Goal: Find contact information: Find contact information

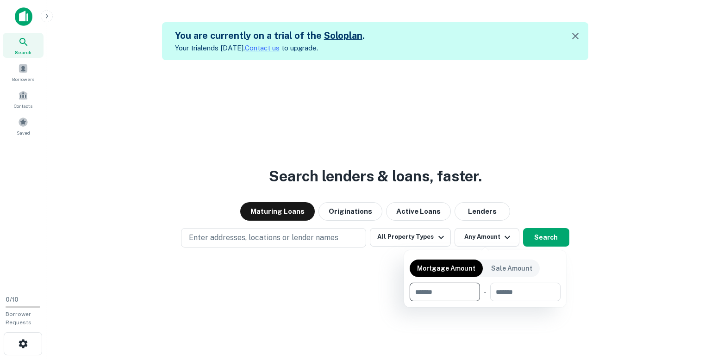
click at [450, 295] on input "number" at bounding box center [442, 292] width 64 height 19
type input "*******"
click at [517, 287] on input "number" at bounding box center [524, 292] width 59 height 19
type input "********"
click at [285, 237] on div at bounding box center [355, 179] width 711 height 359
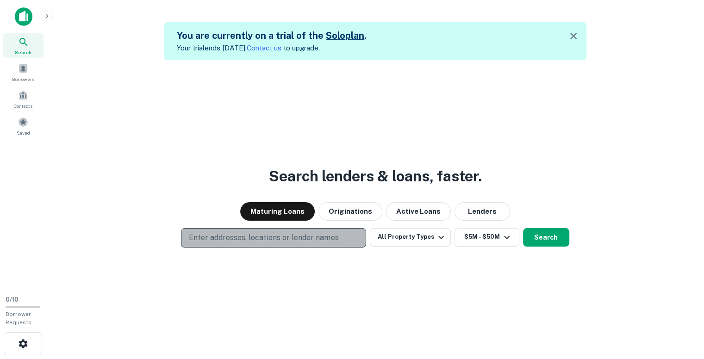
click at [283, 237] on p "Enter addresses, locations or lender names" at bounding box center [263, 237] width 149 height 11
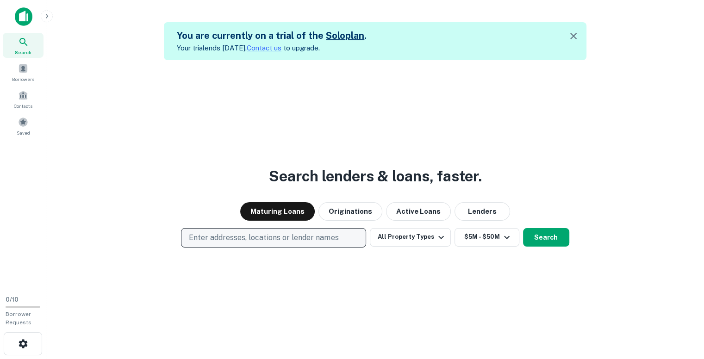
click at [298, 237] on p "Enter addresses, locations or lender names" at bounding box center [263, 237] width 149 height 11
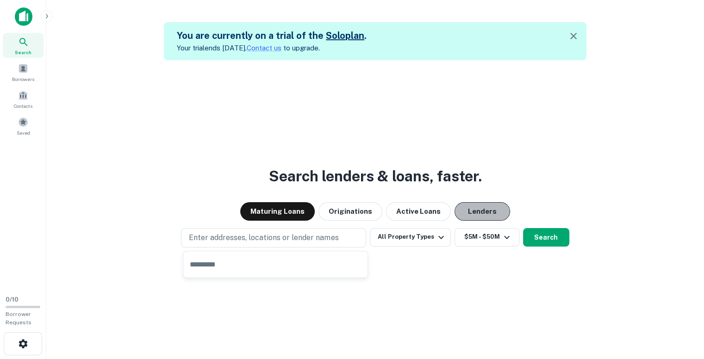
click at [476, 213] on button "Lenders" at bounding box center [482, 211] width 56 height 19
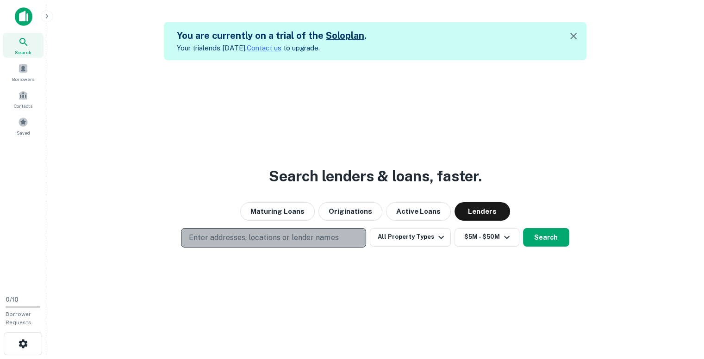
click at [292, 240] on p "Enter addresses, locations or lender names" at bounding box center [263, 237] width 149 height 11
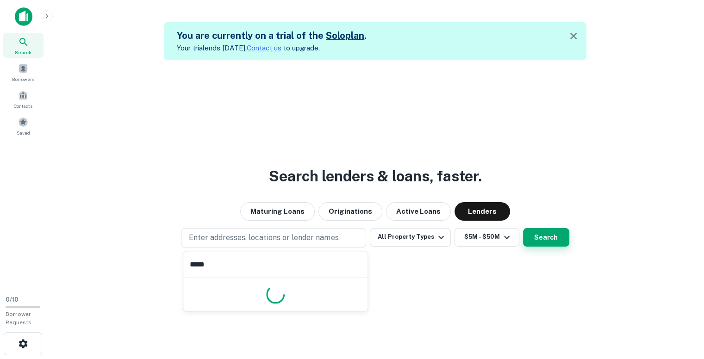
type input "*****"
click at [539, 235] on button "Search" at bounding box center [546, 237] width 46 height 19
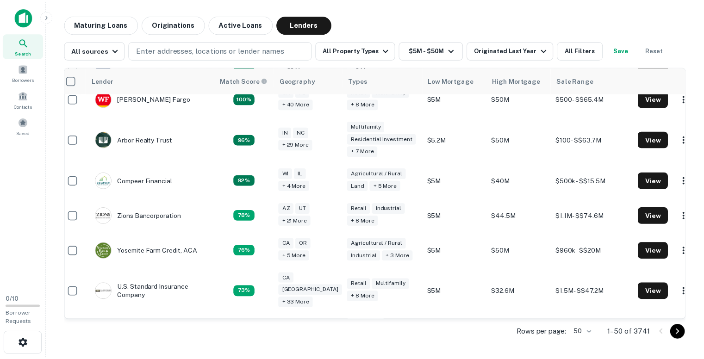
scroll to position [281, 7]
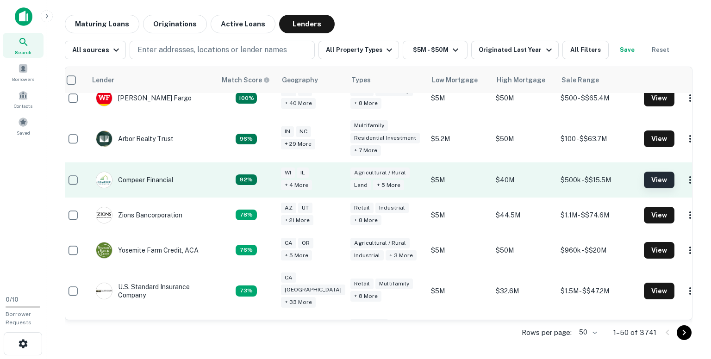
click at [644, 172] on button "View" at bounding box center [659, 180] width 31 height 17
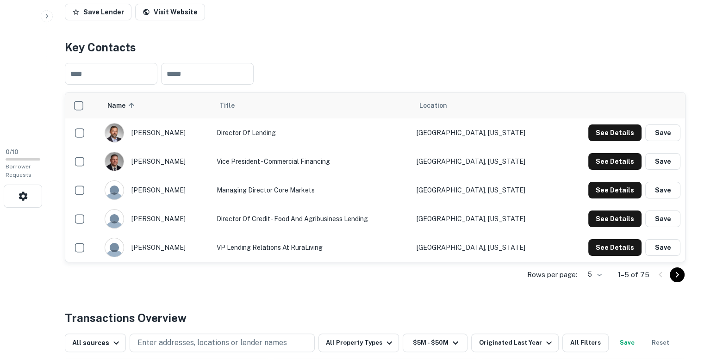
scroll to position [148, 0]
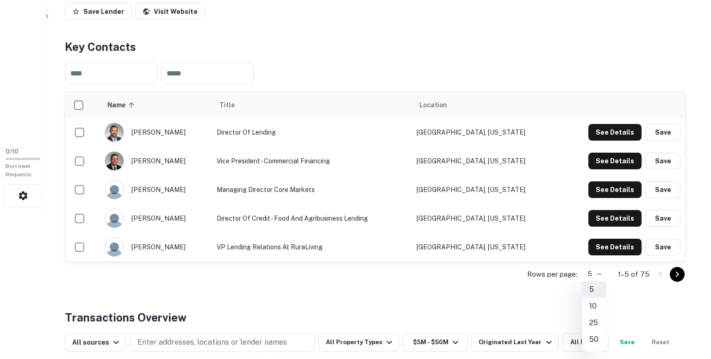
click at [590, 211] on body "Search Borrowers Contacts Saved 0 / 10 Borrower Requests Back to search Compeer…" at bounding box center [355, 31] width 711 height 359
click at [595, 340] on li "50" at bounding box center [594, 339] width 24 height 17
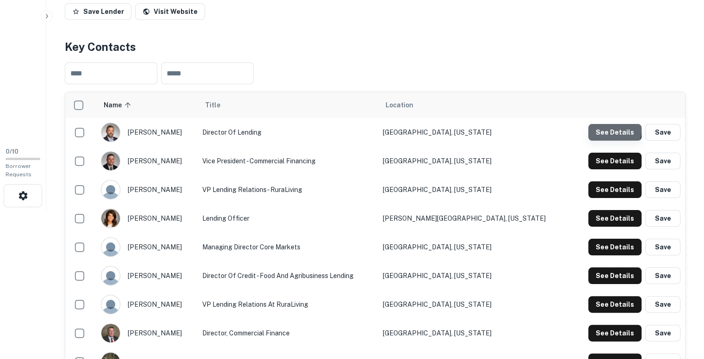
click at [608, 129] on button "See Details" at bounding box center [614, 132] width 53 height 17
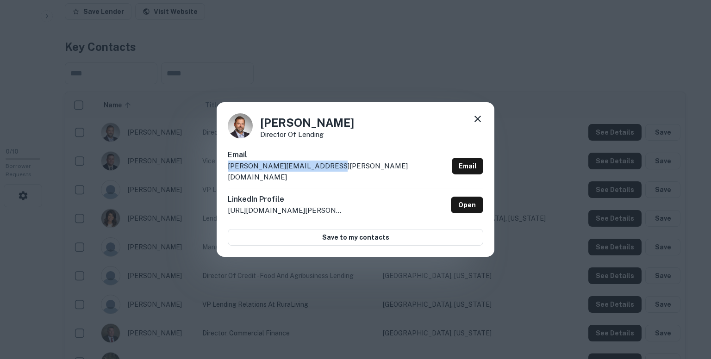
drag, startPoint x: 332, startPoint y: 172, endPoint x: 226, endPoint y: 172, distance: 106.0
click at [226, 172] on div "[PERSON_NAME] Director Of Lending Email [PERSON_NAME][EMAIL_ADDRESS][PERSON_NAM…" at bounding box center [356, 179] width 278 height 155
copy p "[PERSON_NAME][EMAIL_ADDRESS][PERSON_NAME][DOMAIN_NAME]"
click at [480, 122] on icon at bounding box center [477, 119] width 6 height 6
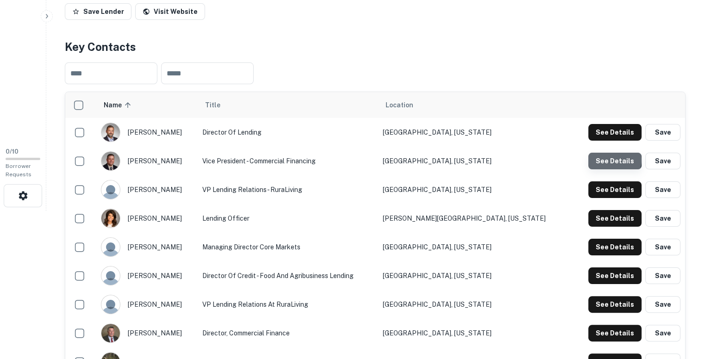
click at [613, 160] on button "See Details" at bounding box center [614, 161] width 53 height 17
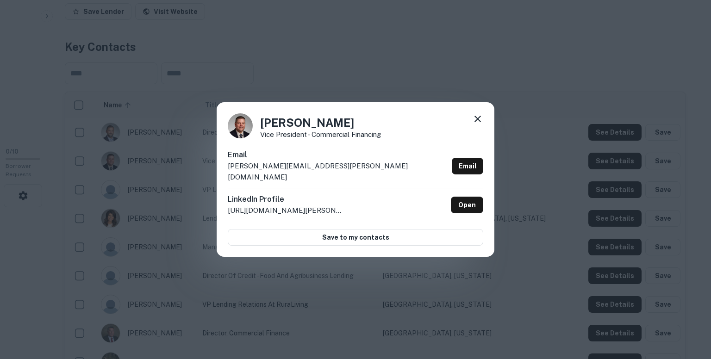
click at [325, 170] on div "Email [PERSON_NAME][EMAIL_ADDRESS][PERSON_NAME][DOMAIN_NAME] Email" at bounding box center [355, 168] width 255 height 38
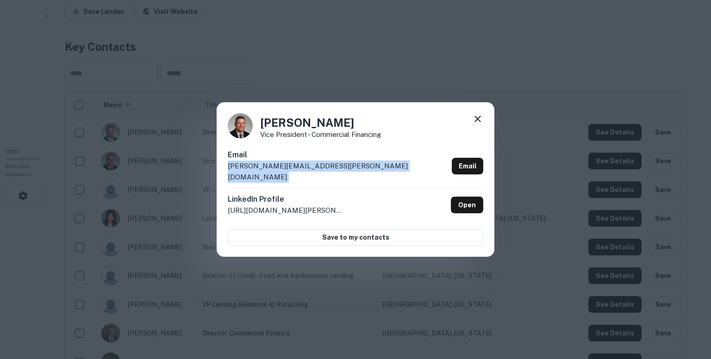
click at [325, 170] on div "Email [PERSON_NAME][EMAIL_ADDRESS][PERSON_NAME][DOMAIN_NAME] Email" at bounding box center [355, 168] width 255 height 38
copy div "[PERSON_NAME][EMAIL_ADDRESS][PERSON_NAME][DOMAIN_NAME] Email"
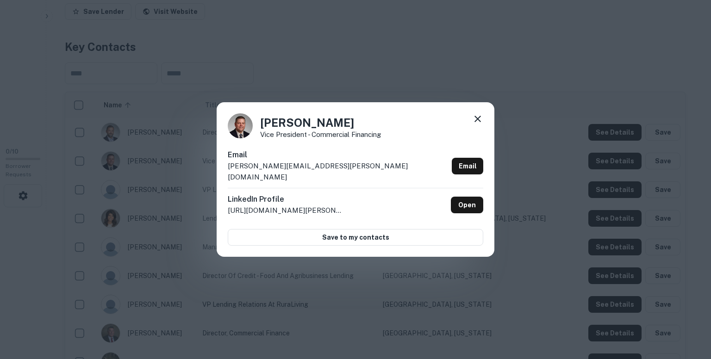
click at [355, 62] on div "[PERSON_NAME] Vice President - Commercial Financing Email [PERSON_NAME][EMAIL_A…" at bounding box center [355, 179] width 711 height 359
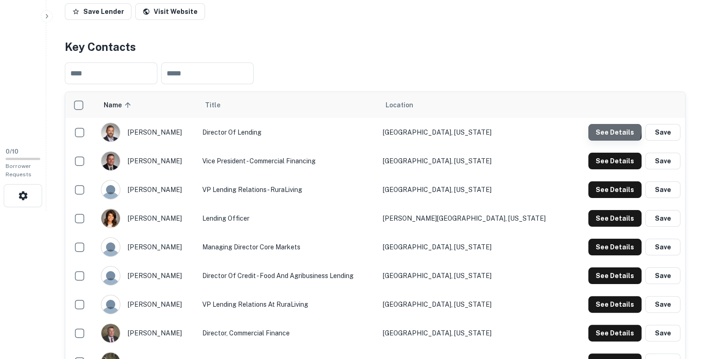
click at [604, 129] on button "See Details" at bounding box center [614, 132] width 53 height 17
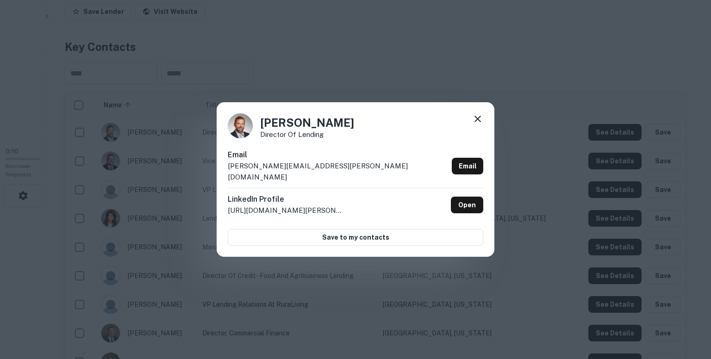
click at [330, 171] on div "Email [PERSON_NAME][EMAIL_ADDRESS][PERSON_NAME][DOMAIN_NAME] Email" at bounding box center [355, 168] width 255 height 38
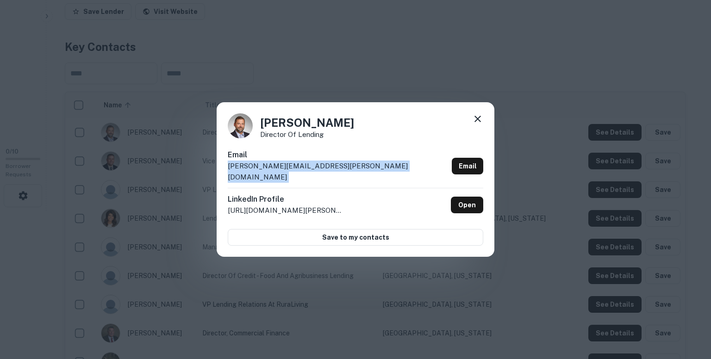
click at [330, 171] on div "Email [PERSON_NAME][EMAIL_ADDRESS][PERSON_NAME][DOMAIN_NAME] Email" at bounding box center [355, 168] width 255 height 38
copy div "[PERSON_NAME][EMAIL_ADDRESS][PERSON_NAME][DOMAIN_NAME] Email"
click at [473, 124] on icon at bounding box center [477, 118] width 11 height 11
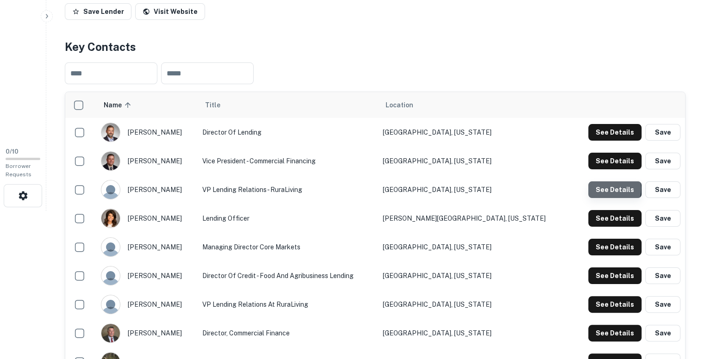
click at [602, 188] on button "See Details" at bounding box center [614, 189] width 53 height 17
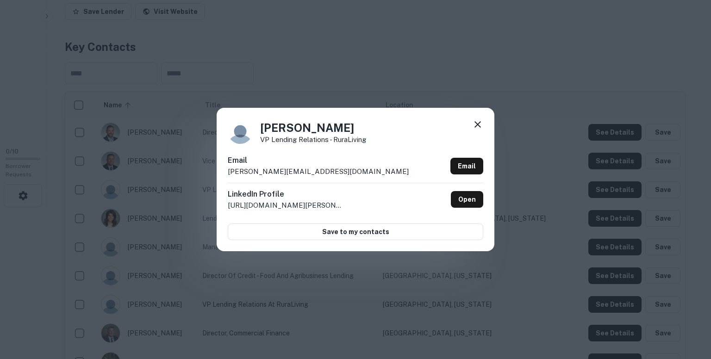
click at [327, 171] on div "Email [PERSON_NAME][EMAIL_ADDRESS][DOMAIN_NAME] Email" at bounding box center [355, 169] width 255 height 28
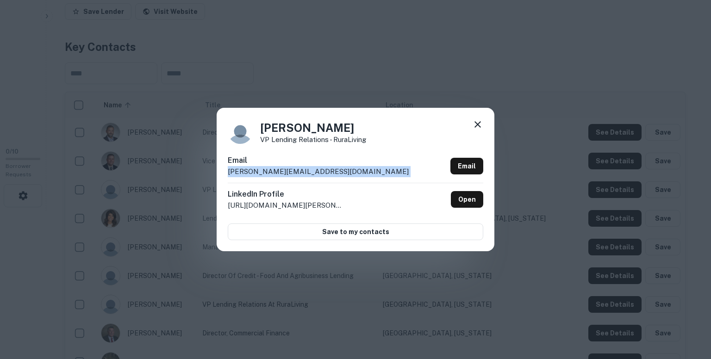
click at [327, 171] on div "Email [PERSON_NAME][EMAIL_ADDRESS][DOMAIN_NAME] Email" at bounding box center [355, 169] width 255 height 28
copy div "[PERSON_NAME][EMAIL_ADDRESS][DOMAIN_NAME] Email"
click at [473, 124] on icon at bounding box center [477, 124] width 11 height 11
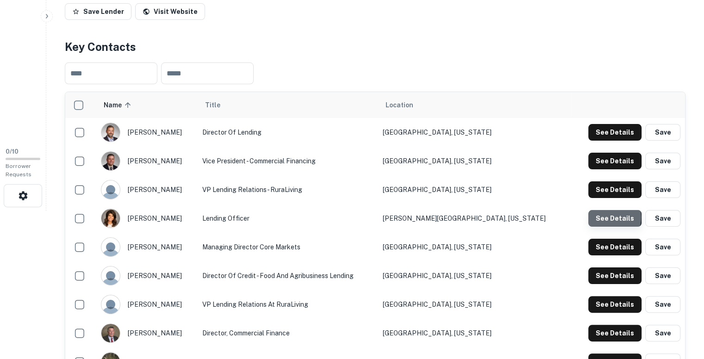
click at [609, 217] on button "See Details" at bounding box center [614, 218] width 53 height 17
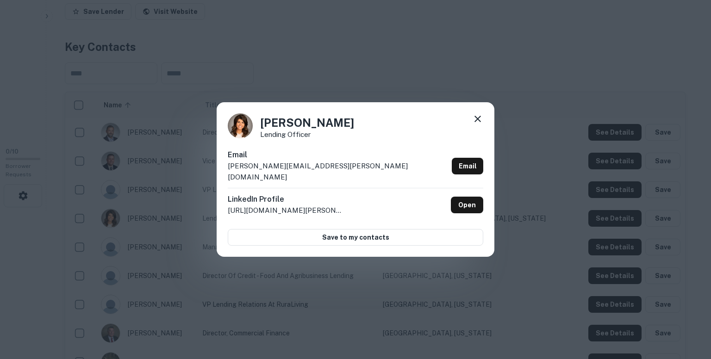
click at [322, 173] on div "Email [PERSON_NAME][EMAIL_ADDRESS][PERSON_NAME][DOMAIN_NAME] Email" at bounding box center [355, 168] width 255 height 38
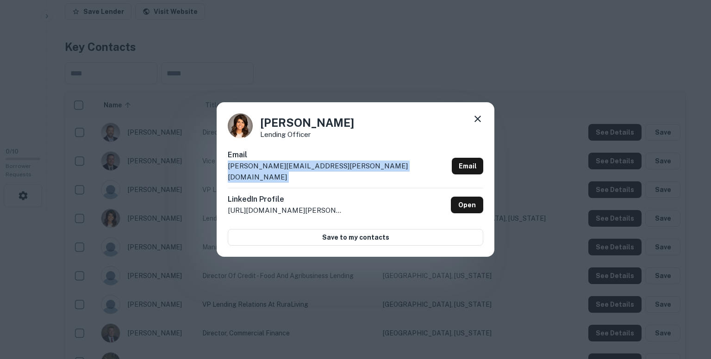
click at [322, 173] on div "Email [PERSON_NAME][EMAIL_ADDRESS][PERSON_NAME][DOMAIN_NAME] Email" at bounding box center [355, 168] width 255 height 38
copy div "[PERSON_NAME][EMAIL_ADDRESS][PERSON_NAME][DOMAIN_NAME] Email"
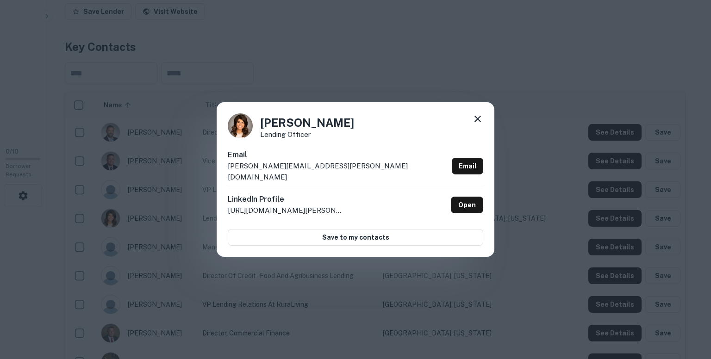
click at [416, 287] on div "[PERSON_NAME] Lending Officer Email [PERSON_NAME][EMAIL_ADDRESS][PERSON_NAME][D…" at bounding box center [355, 179] width 711 height 359
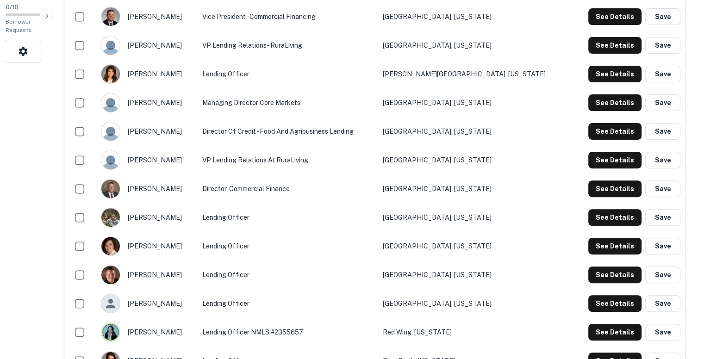
scroll to position [293, 0]
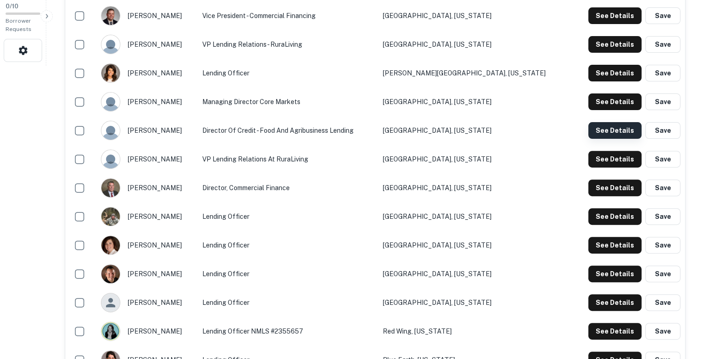
click at [605, 127] on button "See Details" at bounding box center [614, 130] width 53 height 17
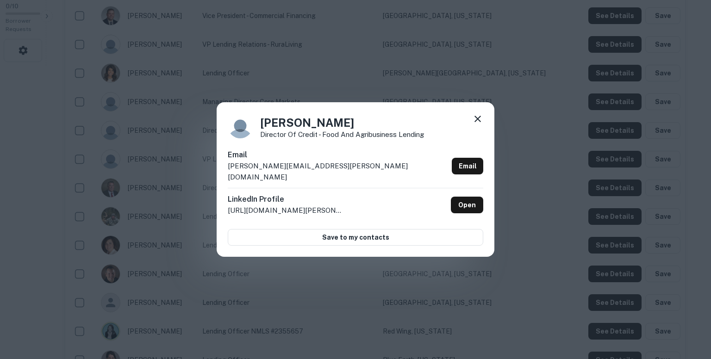
click at [318, 170] on div "Email [PERSON_NAME][EMAIL_ADDRESS][PERSON_NAME][DOMAIN_NAME] Email" at bounding box center [355, 168] width 255 height 38
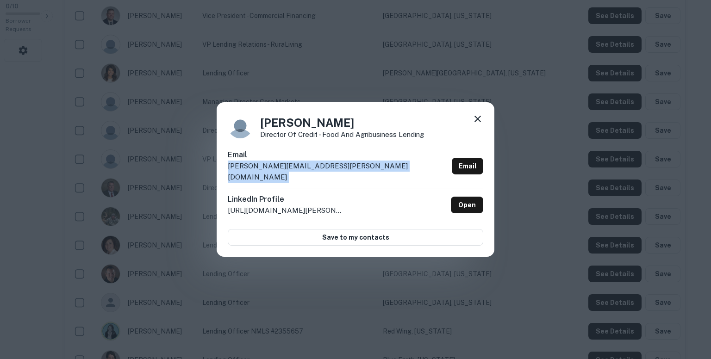
click at [318, 170] on div "Email [PERSON_NAME][EMAIL_ADDRESS][PERSON_NAME][DOMAIN_NAME] Email" at bounding box center [355, 168] width 255 height 38
copy div "[PERSON_NAME][EMAIL_ADDRESS][PERSON_NAME][DOMAIN_NAME] Email"
click at [475, 122] on icon at bounding box center [477, 119] width 6 height 6
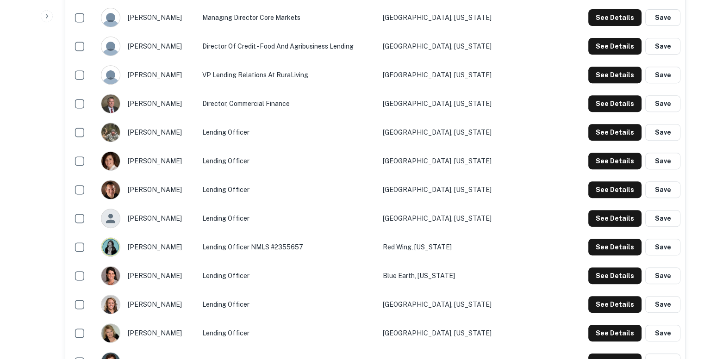
scroll to position [383, 0]
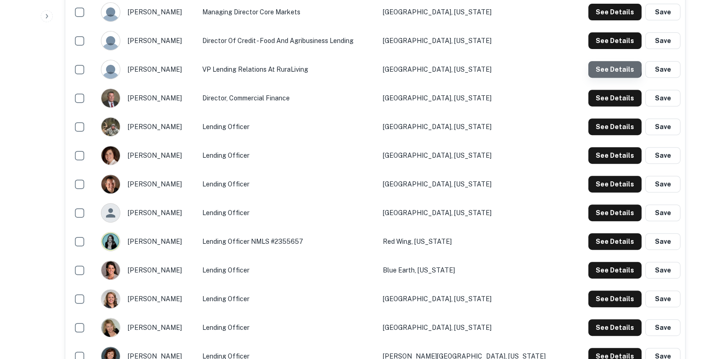
click at [612, 67] on button "See Details" at bounding box center [614, 69] width 53 height 17
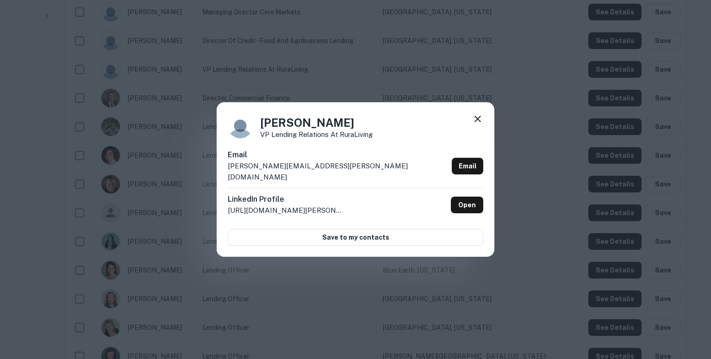
click at [307, 172] on div "Email [PERSON_NAME][EMAIL_ADDRESS][PERSON_NAME][DOMAIN_NAME] Email" at bounding box center [355, 168] width 255 height 38
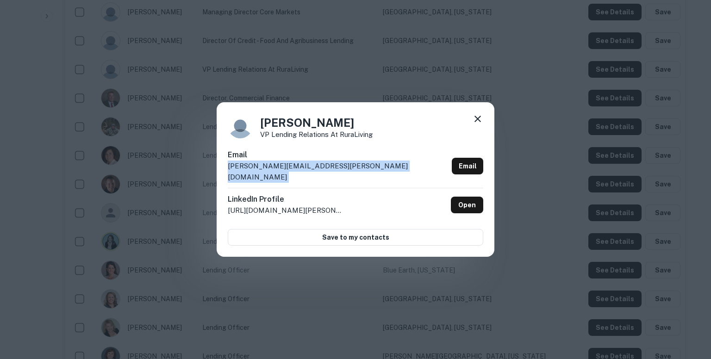
click at [307, 172] on div "Email [PERSON_NAME][EMAIL_ADDRESS][PERSON_NAME][DOMAIN_NAME] Email" at bounding box center [355, 168] width 255 height 38
copy div "[PERSON_NAME][EMAIL_ADDRESS][PERSON_NAME][DOMAIN_NAME] Email"
click at [477, 122] on icon at bounding box center [477, 119] width 6 height 6
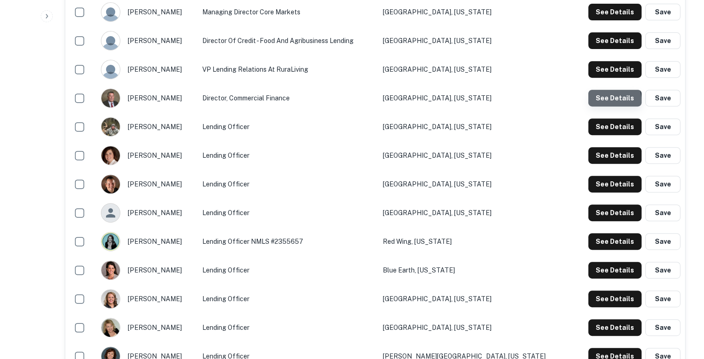
click at [603, 100] on button "See Details" at bounding box center [614, 98] width 53 height 17
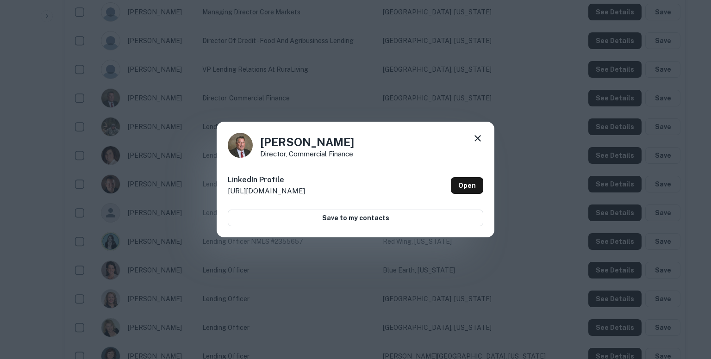
click at [516, 118] on div "[PERSON_NAME] Director, Commercial Finance LinkedIn Profile [URL][DOMAIN_NAME] …" at bounding box center [355, 179] width 711 height 359
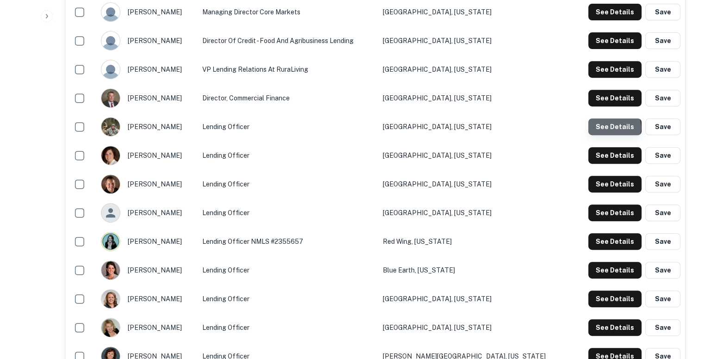
click at [609, 127] on button "See Details" at bounding box center [614, 126] width 53 height 17
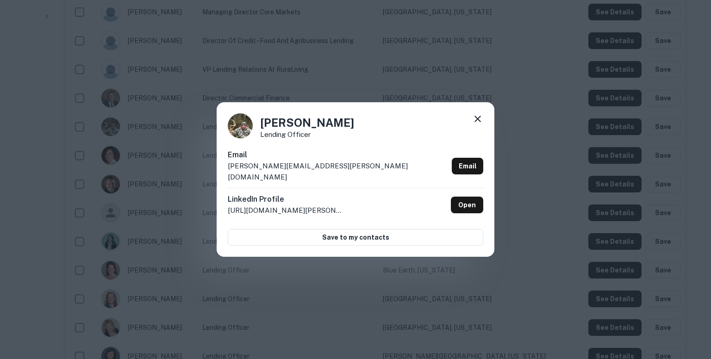
click at [311, 171] on p "[PERSON_NAME][EMAIL_ADDRESS][PERSON_NAME][DOMAIN_NAME]" at bounding box center [338, 172] width 220 height 22
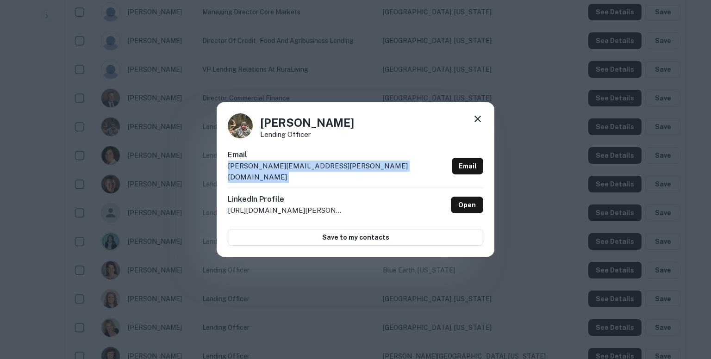
click at [311, 171] on p "[PERSON_NAME][EMAIL_ADDRESS][PERSON_NAME][DOMAIN_NAME]" at bounding box center [338, 172] width 220 height 22
copy div "[PERSON_NAME][EMAIL_ADDRESS][PERSON_NAME][DOMAIN_NAME] Email"
click at [476, 122] on icon at bounding box center [477, 119] width 6 height 6
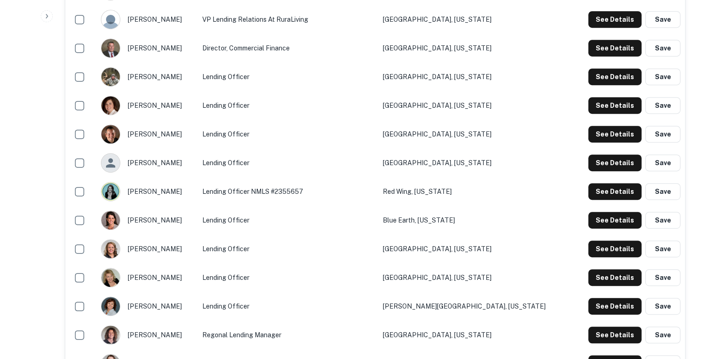
scroll to position [433, 0]
click at [597, 107] on button "See Details" at bounding box center [614, 105] width 53 height 17
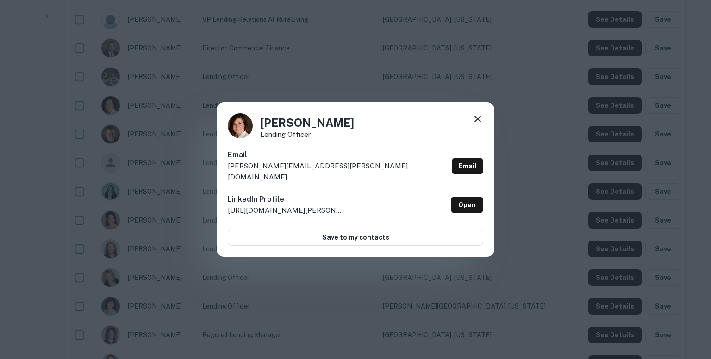
click at [323, 169] on p "[PERSON_NAME][EMAIL_ADDRESS][PERSON_NAME][DOMAIN_NAME]" at bounding box center [338, 172] width 220 height 22
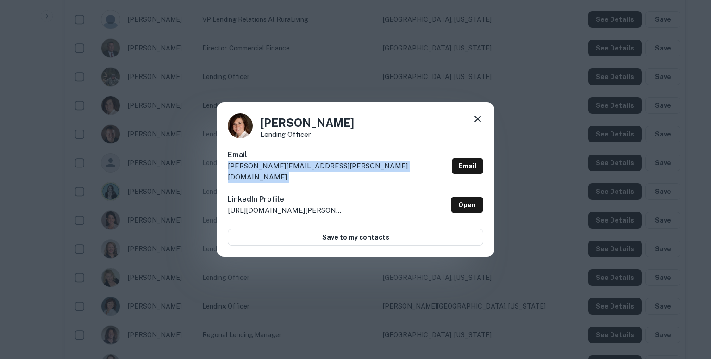
click at [323, 169] on p "[PERSON_NAME][EMAIL_ADDRESS][PERSON_NAME][DOMAIN_NAME]" at bounding box center [338, 172] width 220 height 22
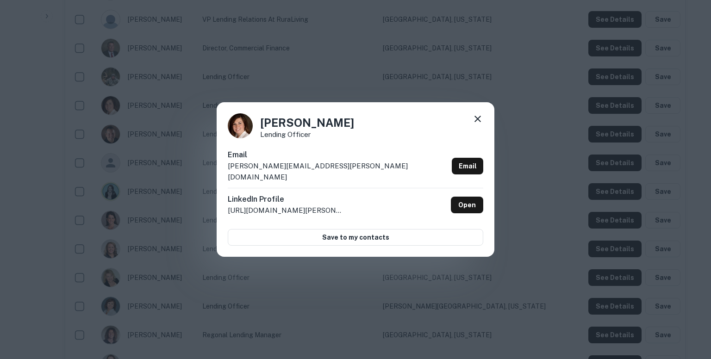
click at [385, 87] on div "[PERSON_NAME] Lending Officer Email [PERSON_NAME][EMAIL_ADDRESS][PERSON_NAME][D…" at bounding box center [355, 179] width 711 height 359
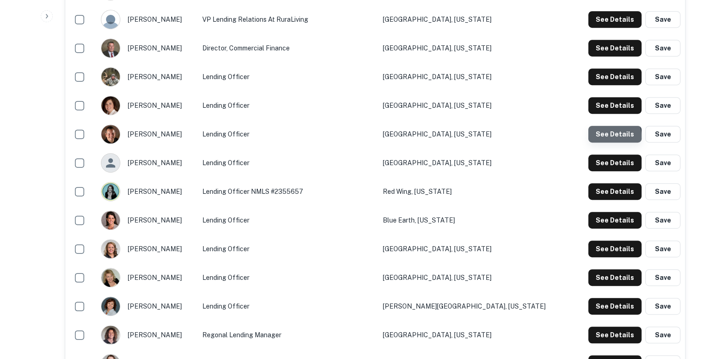
click at [612, 136] on button "See Details" at bounding box center [614, 134] width 53 height 17
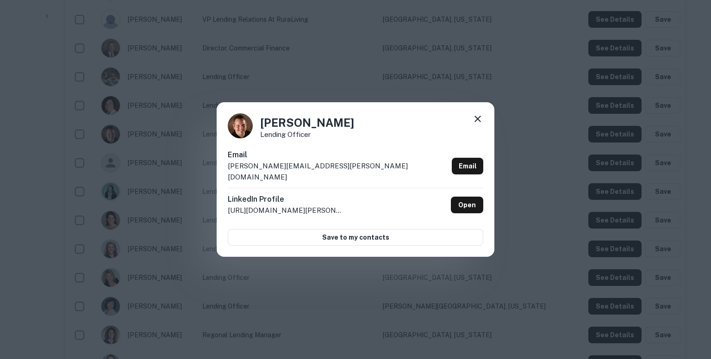
click at [315, 171] on div "Email [PERSON_NAME][EMAIL_ADDRESS][PERSON_NAME][DOMAIN_NAME] Email" at bounding box center [355, 168] width 255 height 38
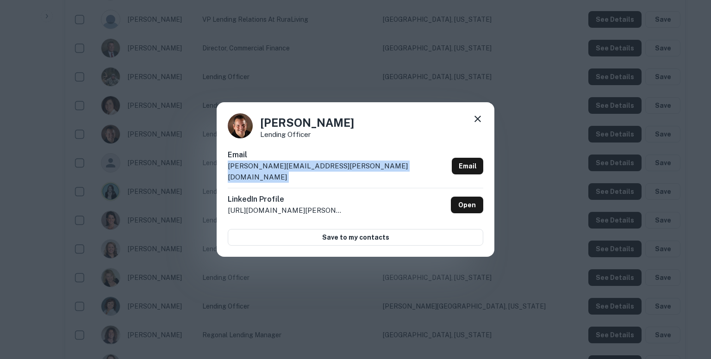
click at [315, 171] on div "Email [PERSON_NAME][EMAIL_ADDRESS][PERSON_NAME][DOMAIN_NAME] Email" at bounding box center [355, 168] width 255 height 38
click at [476, 122] on icon at bounding box center [477, 119] width 6 height 6
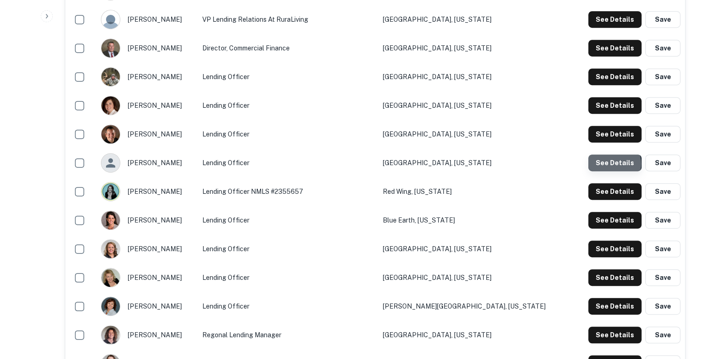
click at [611, 163] on button "See Details" at bounding box center [614, 163] width 53 height 17
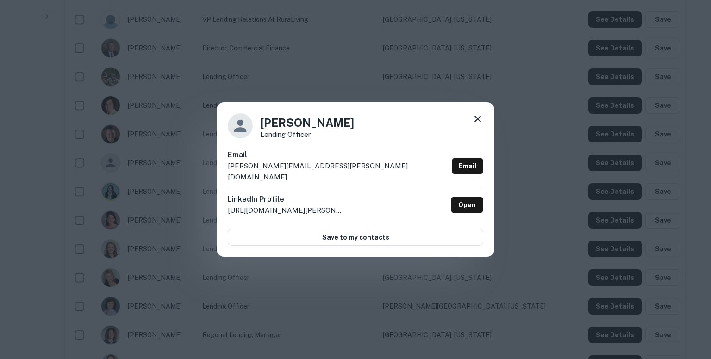
click at [319, 168] on div "Email [PERSON_NAME][EMAIL_ADDRESS][PERSON_NAME][DOMAIN_NAME] Email" at bounding box center [355, 168] width 255 height 38
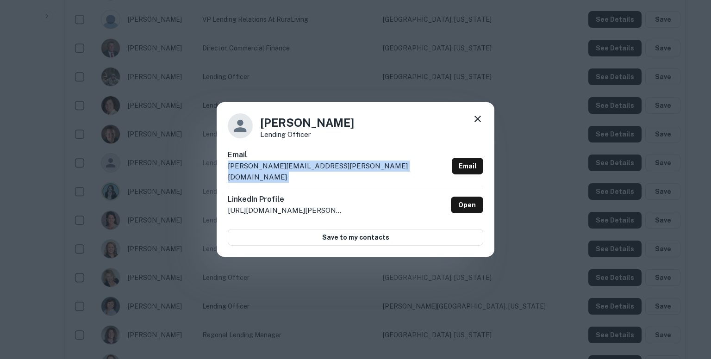
click at [319, 168] on div "Email [PERSON_NAME][EMAIL_ADDRESS][PERSON_NAME][DOMAIN_NAME] Email" at bounding box center [355, 168] width 255 height 38
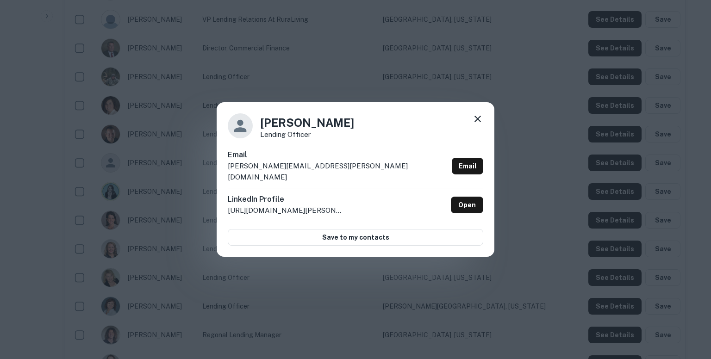
click at [316, 65] on div "[PERSON_NAME] Lending Officer Email [PERSON_NAME][EMAIL_ADDRESS][PERSON_NAME][D…" at bounding box center [355, 179] width 711 height 359
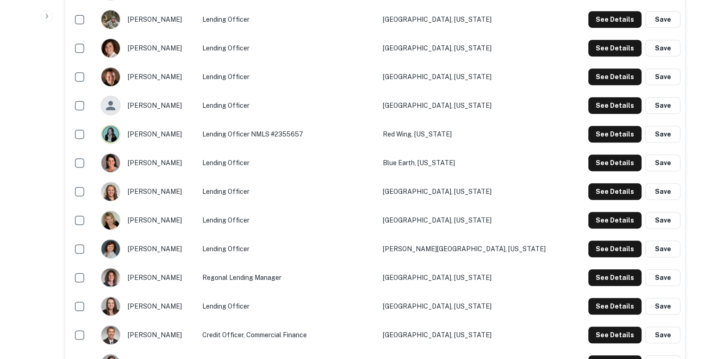
scroll to position [509, 0]
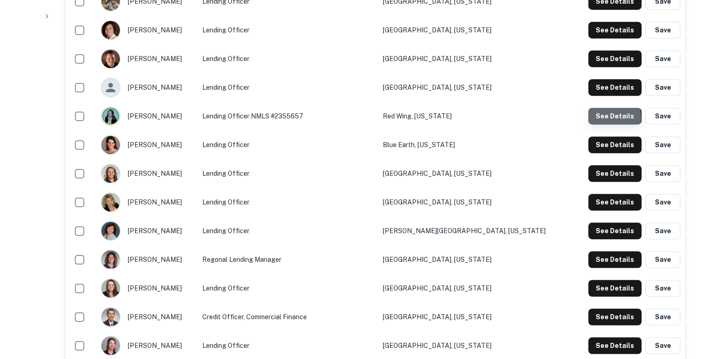
click at [605, 117] on button "See Details" at bounding box center [614, 116] width 53 height 17
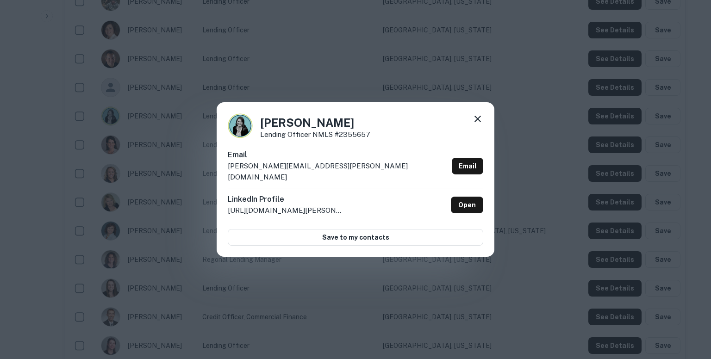
click at [327, 171] on p "[PERSON_NAME][EMAIL_ADDRESS][PERSON_NAME][DOMAIN_NAME]" at bounding box center [338, 172] width 220 height 22
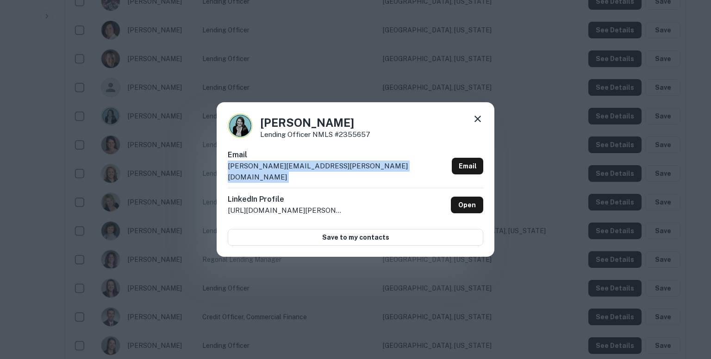
click at [327, 171] on p "[PERSON_NAME][EMAIL_ADDRESS][PERSON_NAME][DOMAIN_NAME]" at bounding box center [338, 172] width 220 height 22
click at [478, 124] on icon at bounding box center [477, 118] width 11 height 11
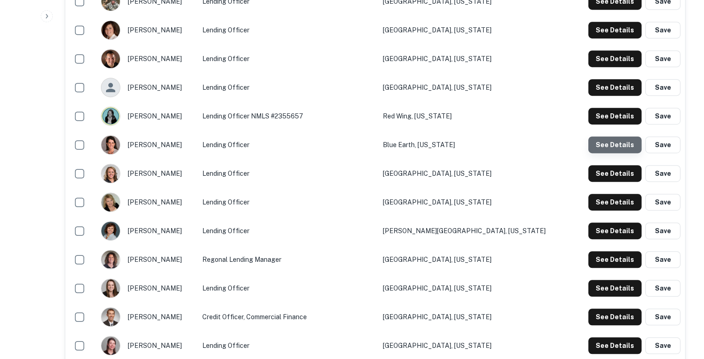
click at [625, 143] on button "See Details" at bounding box center [614, 145] width 53 height 17
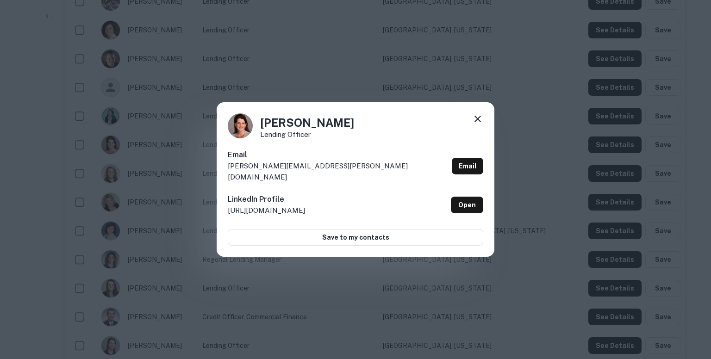
click at [315, 172] on div "Email [PERSON_NAME][EMAIL_ADDRESS][PERSON_NAME][DOMAIN_NAME] Email" at bounding box center [355, 168] width 255 height 38
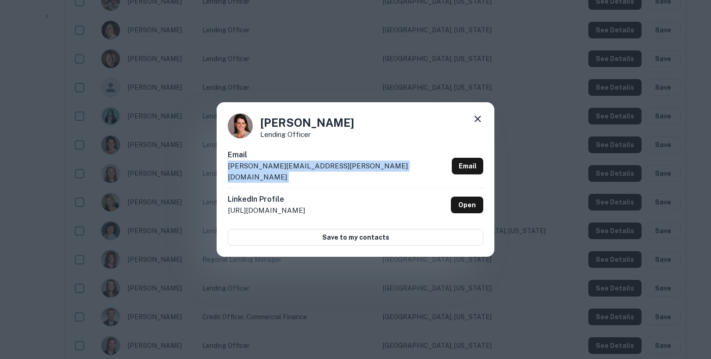
click at [315, 172] on div "Email [PERSON_NAME][EMAIL_ADDRESS][PERSON_NAME][DOMAIN_NAME] Email" at bounding box center [355, 168] width 255 height 38
click at [479, 124] on icon at bounding box center [477, 118] width 11 height 11
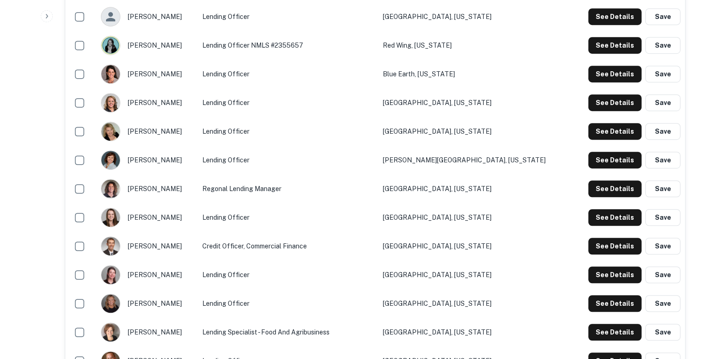
scroll to position [589, 0]
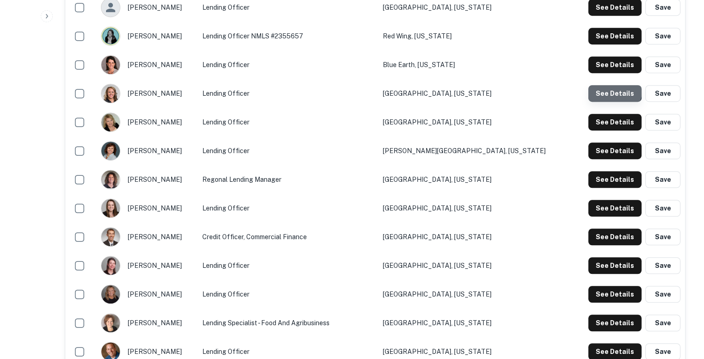
click at [610, 88] on button "See Details" at bounding box center [614, 93] width 53 height 17
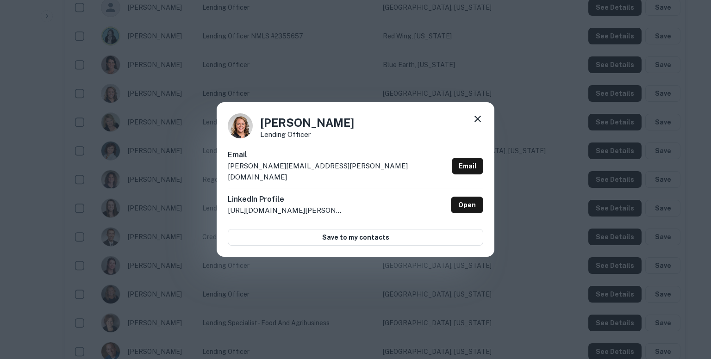
click at [324, 172] on div "Email [PERSON_NAME][EMAIL_ADDRESS][PERSON_NAME][DOMAIN_NAME] Email" at bounding box center [355, 168] width 255 height 38
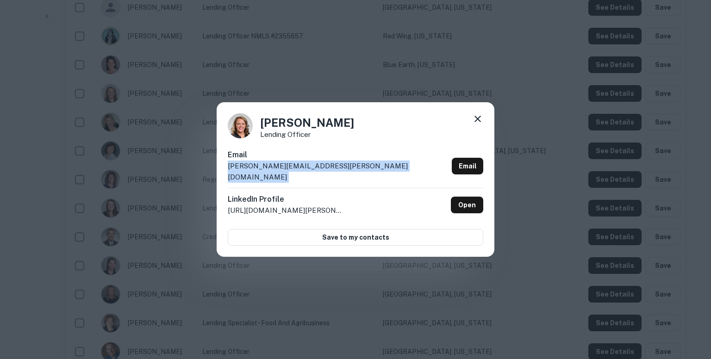
click at [324, 172] on div "Email [PERSON_NAME][EMAIL_ADDRESS][PERSON_NAME][DOMAIN_NAME] Email" at bounding box center [355, 168] width 255 height 38
click at [478, 122] on icon at bounding box center [477, 118] width 11 height 11
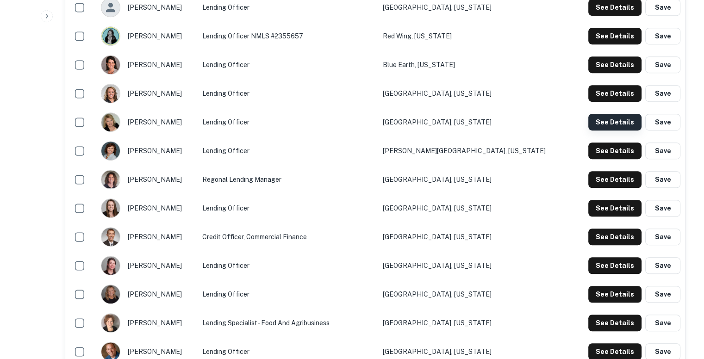
click at [602, 127] on button "See Details" at bounding box center [614, 122] width 53 height 17
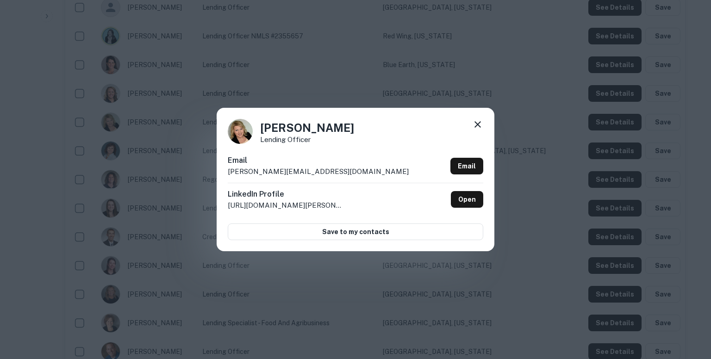
click at [298, 172] on p "[PERSON_NAME][EMAIL_ADDRESS][DOMAIN_NAME]" at bounding box center [318, 171] width 181 height 11
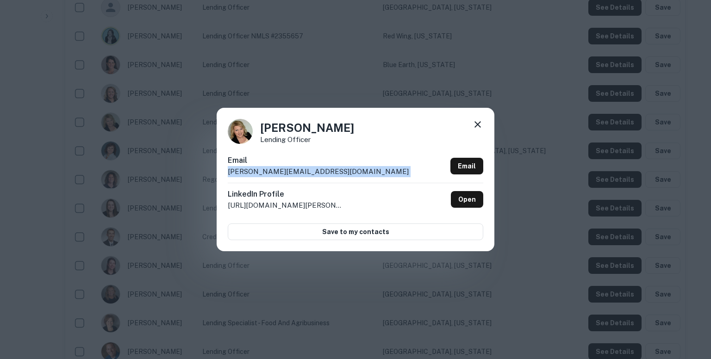
click at [298, 172] on p "[PERSON_NAME][EMAIL_ADDRESS][DOMAIN_NAME]" at bounding box center [318, 171] width 181 height 11
click at [557, 154] on div "[PERSON_NAME] Lending Officer Email [PERSON_NAME][EMAIL_ADDRESS][DOMAIN_NAME] E…" at bounding box center [355, 179] width 711 height 359
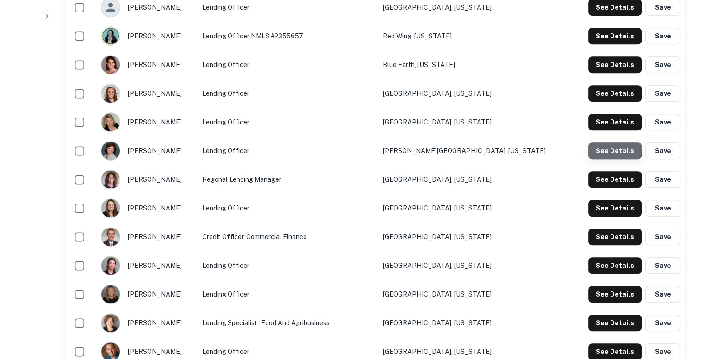
click at [602, 145] on button "See Details" at bounding box center [614, 151] width 53 height 17
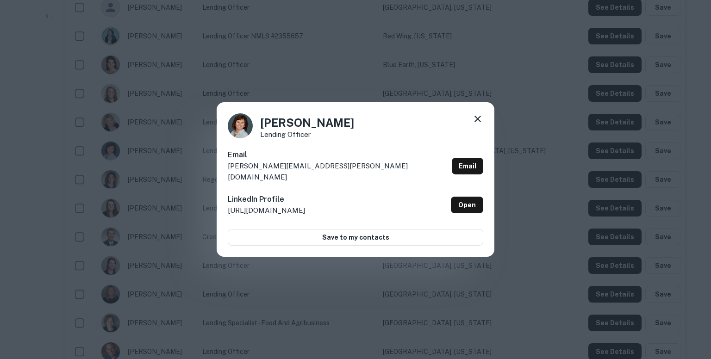
click at [309, 169] on div "Email [PERSON_NAME][EMAIL_ADDRESS][PERSON_NAME][DOMAIN_NAME] Email" at bounding box center [355, 168] width 255 height 38
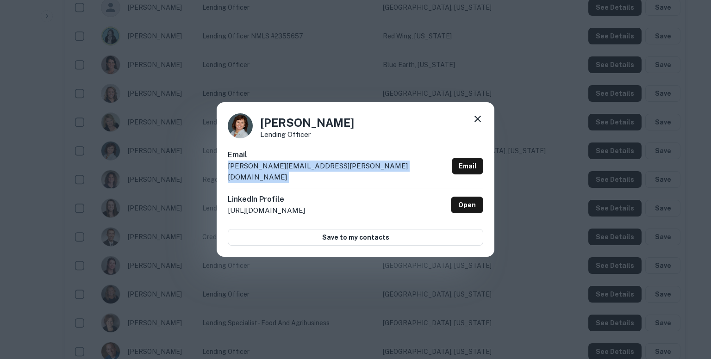
click at [309, 169] on div "Email [PERSON_NAME][EMAIL_ADDRESS][PERSON_NAME][DOMAIN_NAME] Email" at bounding box center [355, 168] width 255 height 38
click at [476, 122] on icon at bounding box center [477, 118] width 11 height 11
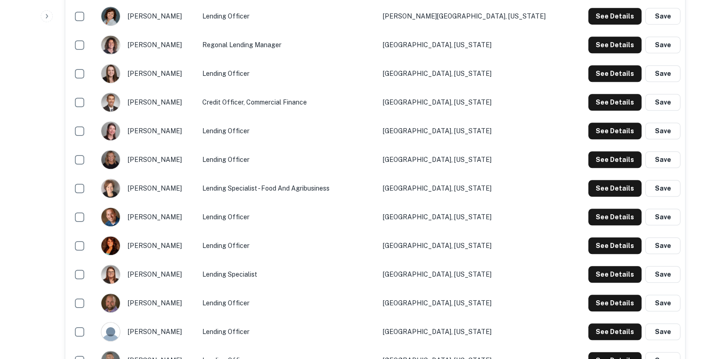
scroll to position [725, 0]
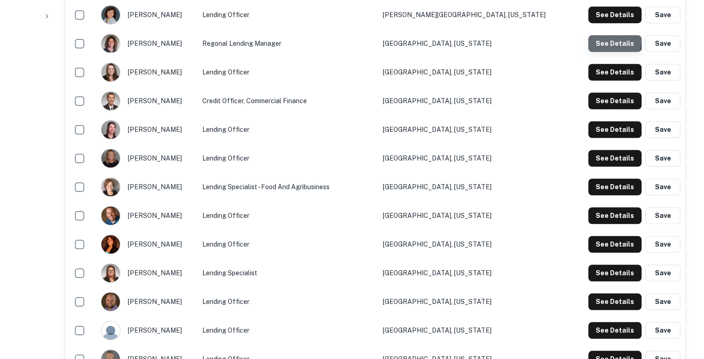
click at [602, 39] on button "See Details" at bounding box center [614, 43] width 53 height 17
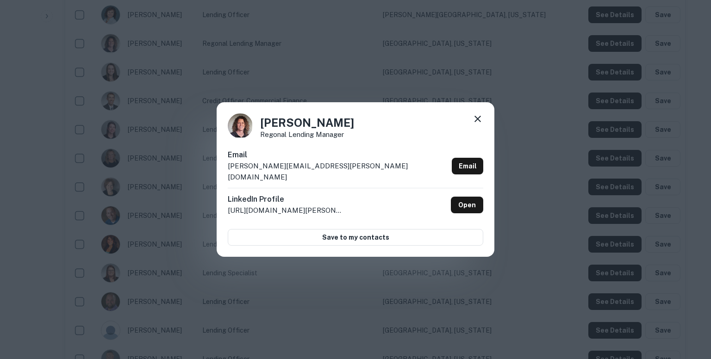
click at [319, 171] on div "Email [PERSON_NAME][EMAIL_ADDRESS][PERSON_NAME][DOMAIN_NAME] Email" at bounding box center [355, 168] width 255 height 38
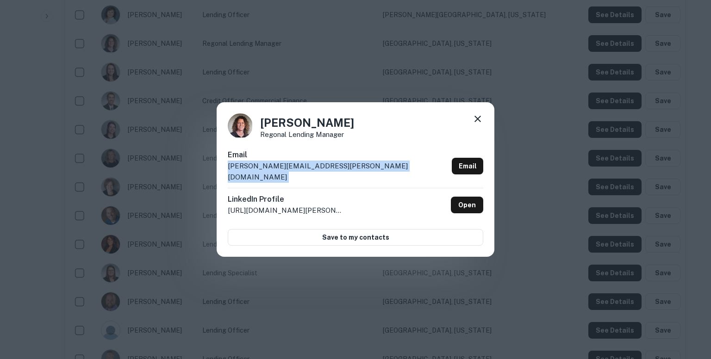
click at [319, 171] on div "Email [PERSON_NAME][EMAIL_ADDRESS][PERSON_NAME][DOMAIN_NAME] Email" at bounding box center [355, 168] width 255 height 38
click at [479, 121] on icon at bounding box center [477, 118] width 11 height 11
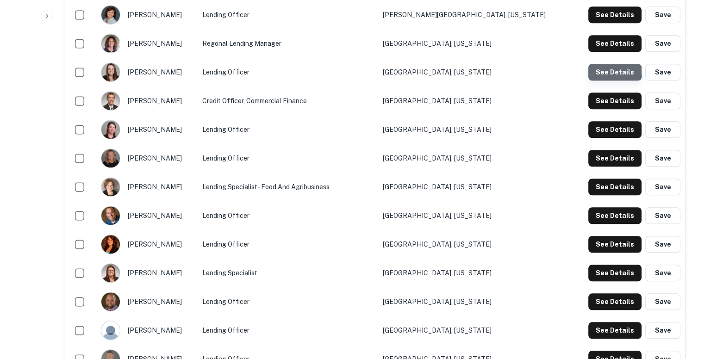
click at [615, 70] on button "See Details" at bounding box center [614, 72] width 53 height 17
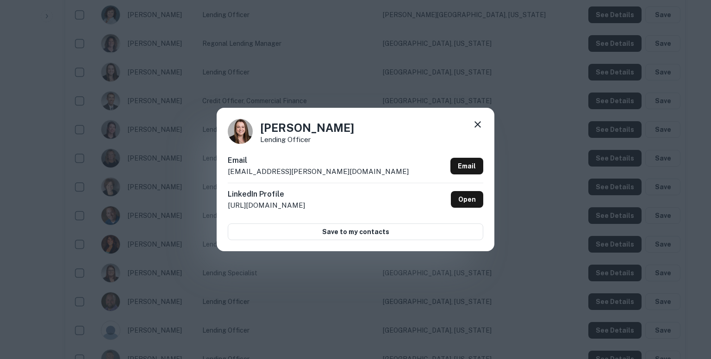
click at [316, 172] on p "[EMAIL_ADDRESS][PERSON_NAME][DOMAIN_NAME]" at bounding box center [318, 171] width 181 height 11
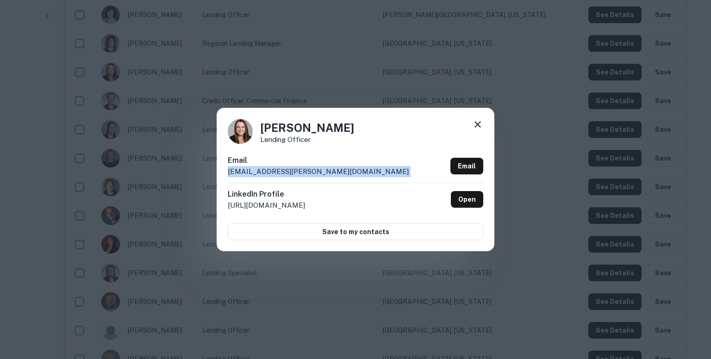
click at [316, 172] on p "[EMAIL_ADDRESS][PERSON_NAME][DOMAIN_NAME]" at bounding box center [318, 171] width 181 height 11
click at [478, 121] on icon at bounding box center [477, 124] width 11 height 11
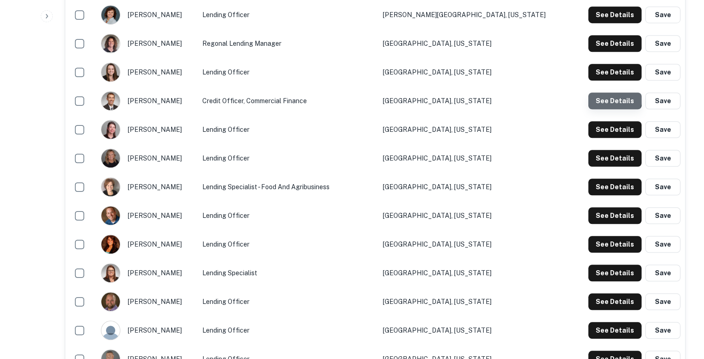
click at [606, 95] on button "See Details" at bounding box center [614, 101] width 53 height 17
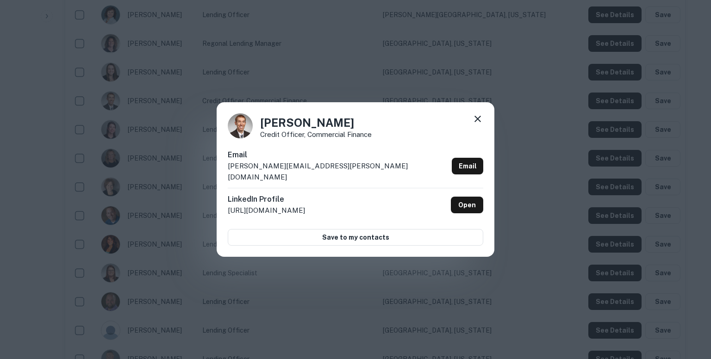
click at [319, 170] on p "[PERSON_NAME][EMAIL_ADDRESS][PERSON_NAME][DOMAIN_NAME]" at bounding box center [338, 172] width 220 height 22
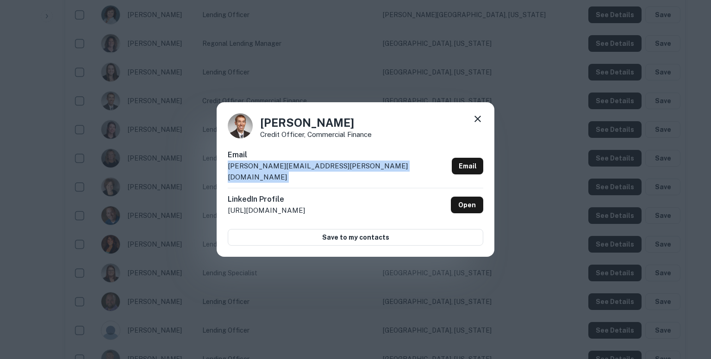
click at [319, 170] on p "[PERSON_NAME][EMAIL_ADDRESS][PERSON_NAME][DOMAIN_NAME]" at bounding box center [338, 172] width 220 height 22
click at [478, 122] on icon at bounding box center [477, 119] width 6 height 6
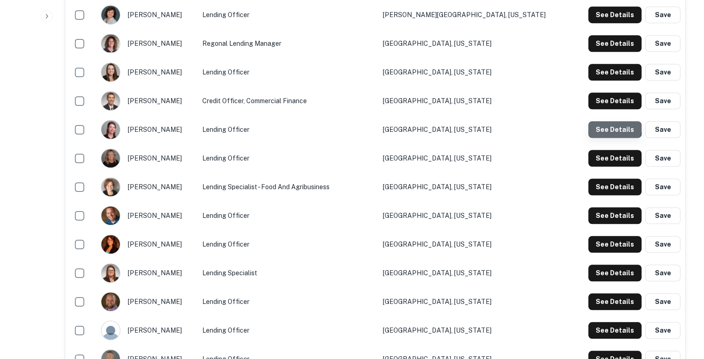
click at [612, 128] on button "See Details" at bounding box center [614, 129] width 53 height 17
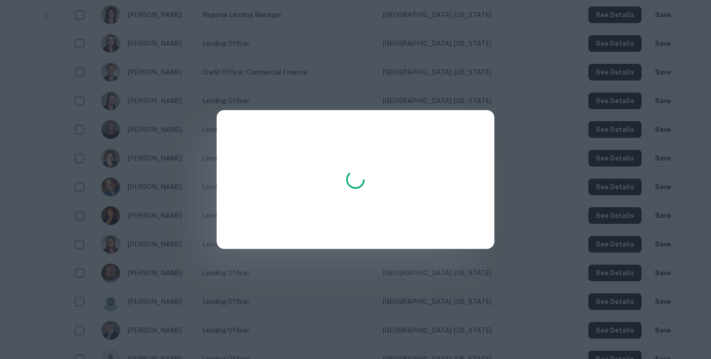
drag, startPoint x: 498, startPoint y: 52, endPoint x: 380, endPoint y: 1, distance: 128.3
click at [498, 52] on div at bounding box center [355, 179] width 711 height 359
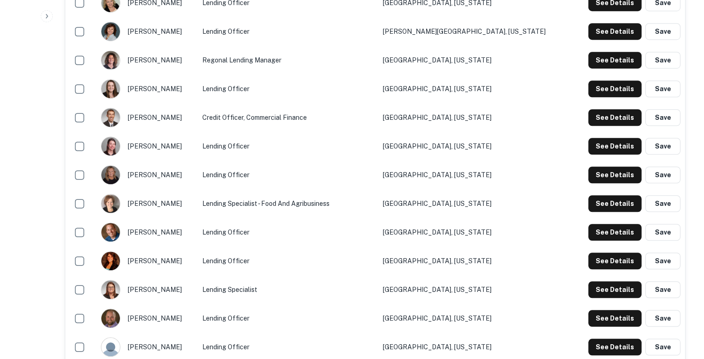
scroll to position [680, 0]
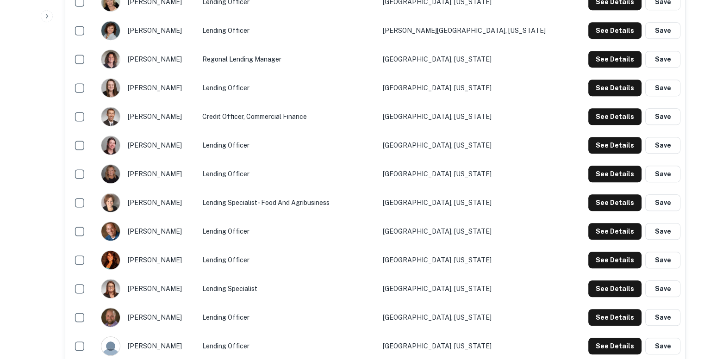
click at [258, 109] on td "Credit Officer, Commercial Finance" at bounding box center [288, 116] width 180 height 29
click at [609, 118] on button "See Details" at bounding box center [614, 116] width 53 height 17
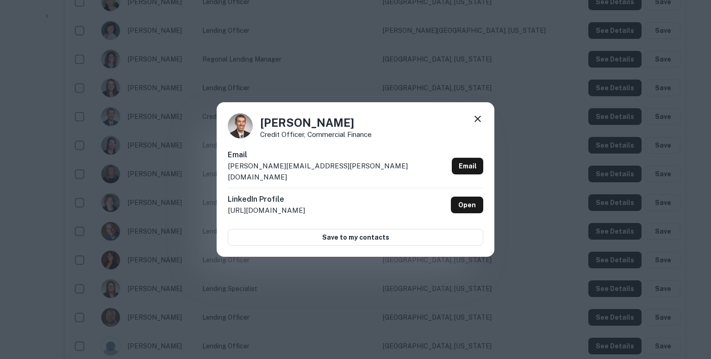
click at [323, 170] on div "Email [PERSON_NAME][EMAIL_ADDRESS][PERSON_NAME][DOMAIN_NAME] Email" at bounding box center [355, 168] width 255 height 38
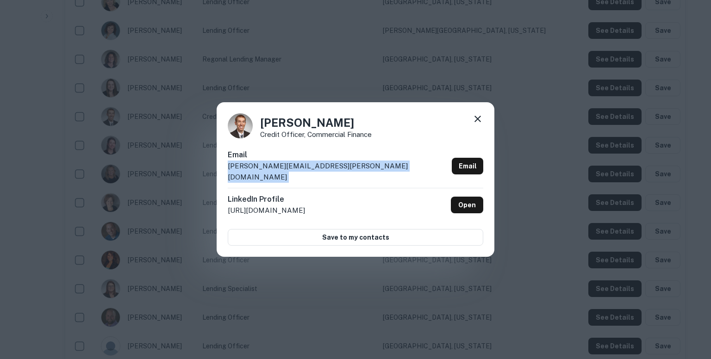
click at [323, 170] on div "Email [PERSON_NAME][EMAIL_ADDRESS][PERSON_NAME][DOMAIN_NAME] Email" at bounding box center [355, 168] width 255 height 38
click at [481, 124] on icon at bounding box center [477, 118] width 11 height 11
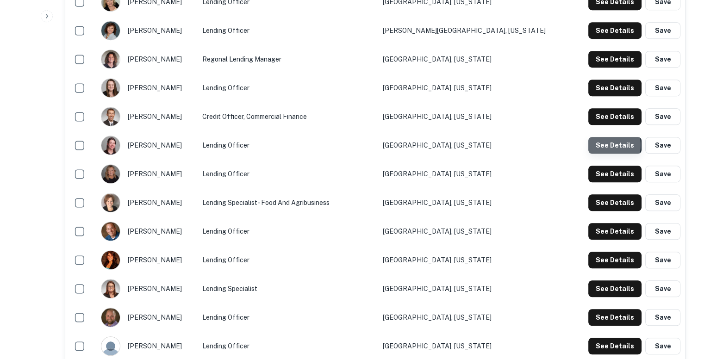
click at [604, 144] on button "See Details" at bounding box center [614, 145] width 53 height 17
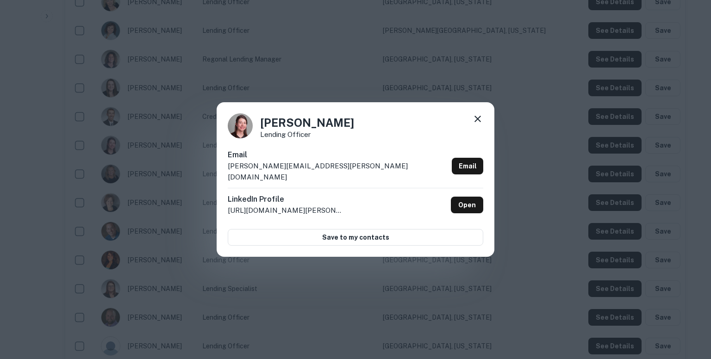
click at [332, 173] on div "Email [PERSON_NAME][EMAIL_ADDRESS][PERSON_NAME][DOMAIN_NAME] Email" at bounding box center [355, 168] width 255 height 38
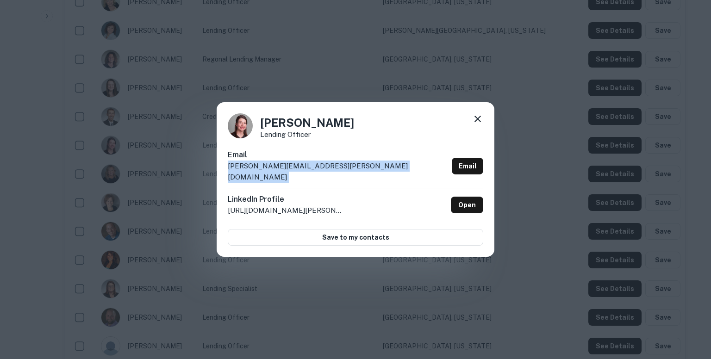
click at [332, 173] on div "Email [PERSON_NAME][EMAIL_ADDRESS][PERSON_NAME][DOMAIN_NAME] Email" at bounding box center [355, 168] width 255 height 38
click at [474, 124] on icon at bounding box center [477, 118] width 11 height 11
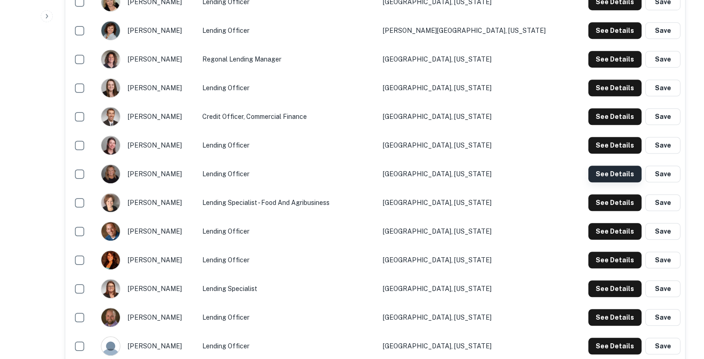
click at [610, 176] on button "See Details" at bounding box center [614, 174] width 53 height 17
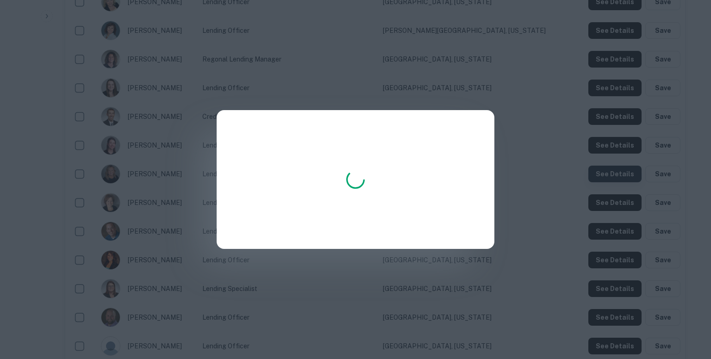
click at [610, 176] on div at bounding box center [355, 179] width 711 height 359
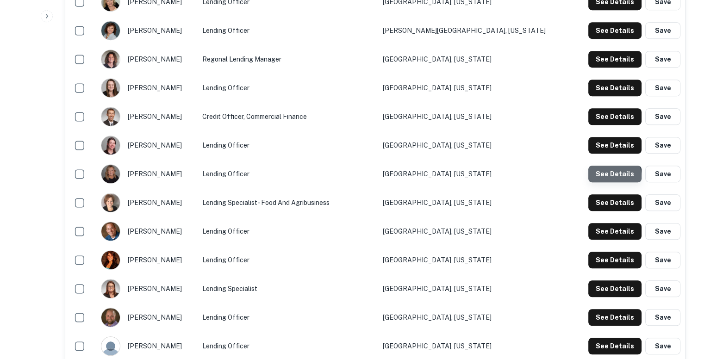
click at [610, 176] on button "See Details" at bounding box center [614, 174] width 53 height 17
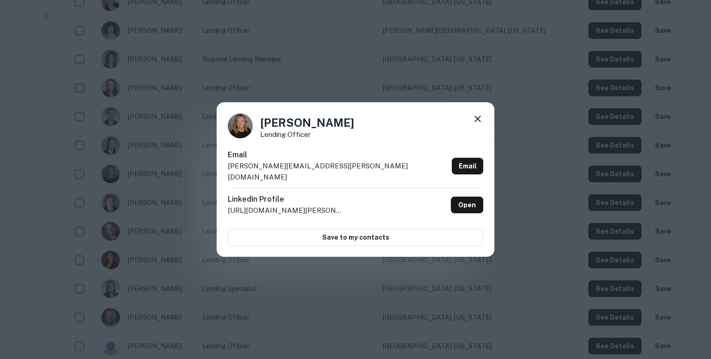
click at [311, 171] on p "[PERSON_NAME][EMAIL_ADDRESS][PERSON_NAME][DOMAIN_NAME]" at bounding box center [338, 172] width 220 height 22
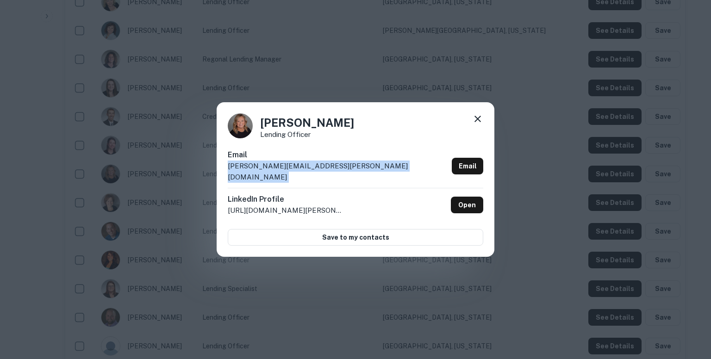
click at [311, 171] on p "[PERSON_NAME][EMAIL_ADDRESS][PERSON_NAME][DOMAIN_NAME]" at bounding box center [338, 172] width 220 height 22
click at [478, 124] on icon at bounding box center [477, 118] width 11 height 11
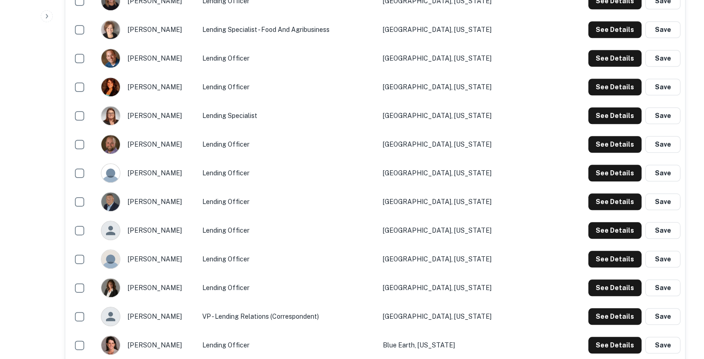
scroll to position [859, 0]
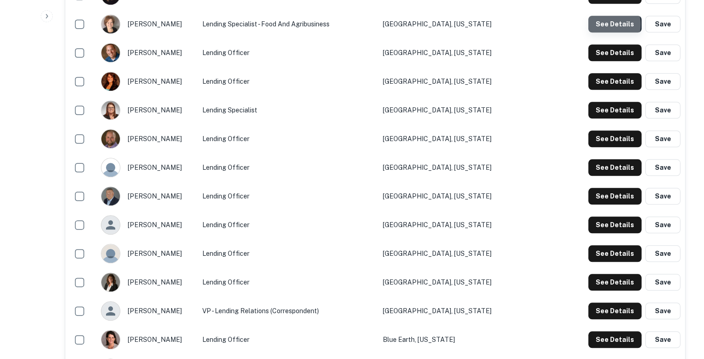
click at [607, 24] on button "See Details" at bounding box center [614, 24] width 53 height 17
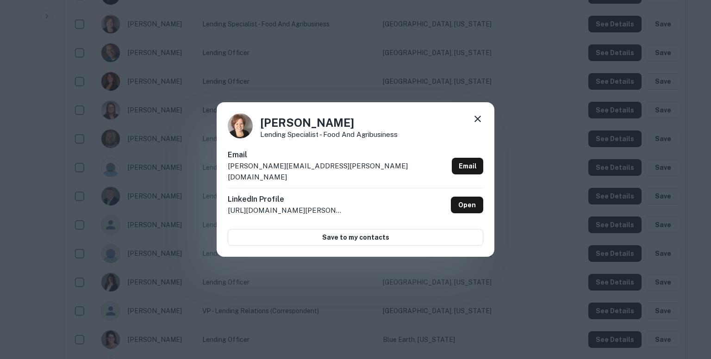
click at [318, 172] on div "Email [PERSON_NAME][EMAIL_ADDRESS][PERSON_NAME][DOMAIN_NAME] Email" at bounding box center [355, 168] width 255 height 38
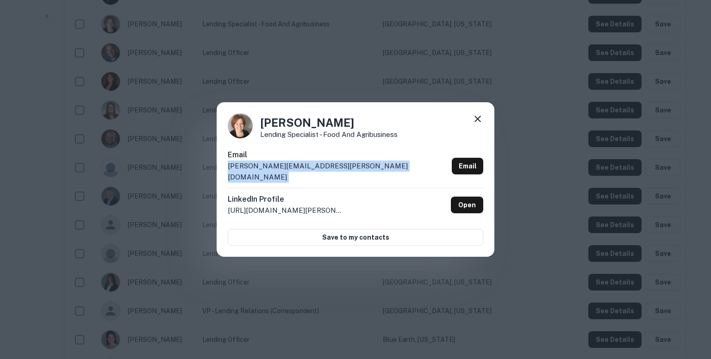
click at [318, 172] on div "Email [PERSON_NAME][EMAIL_ADDRESS][PERSON_NAME][DOMAIN_NAME] Email" at bounding box center [355, 168] width 255 height 38
click at [479, 124] on icon at bounding box center [477, 118] width 11 height 11
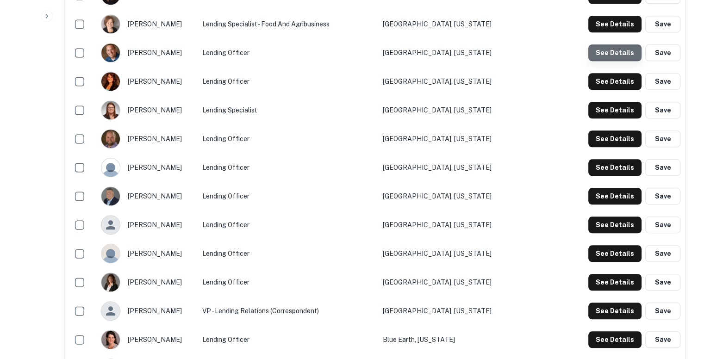
click at [622, 50] on button "See Details" at bounding box center [614, 52] width 53 height 17
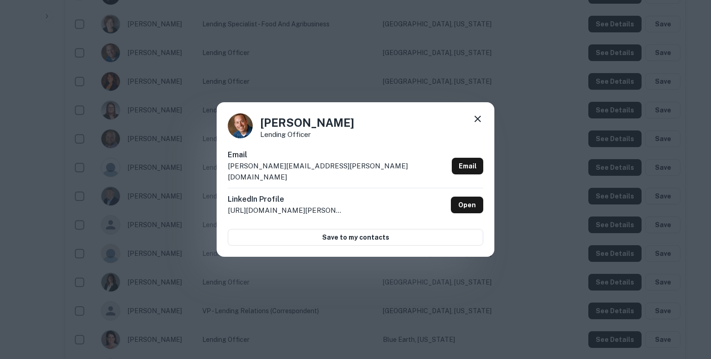
click at [317, 172] on div "Email [EMAIL_ADDRESS][PERSON_NAME][DOMAIN_NAME] Email" at bounding box center [355, 168] width 255 height 38
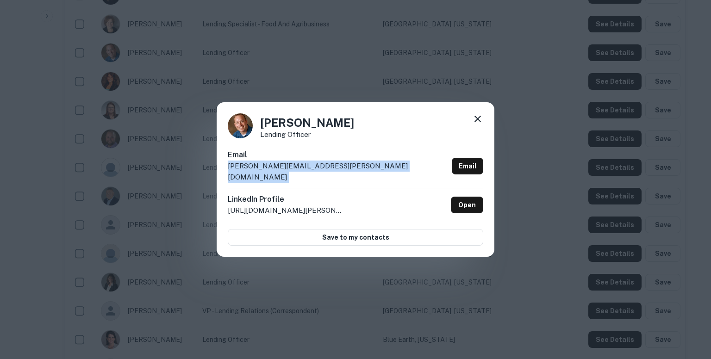
click at [317, 172] on div "Email [EMAIL_ADDRESS][PERSON_NAME][DOMAIN_NAME] Email" at bounding box center [355, 168] width 255 height 38
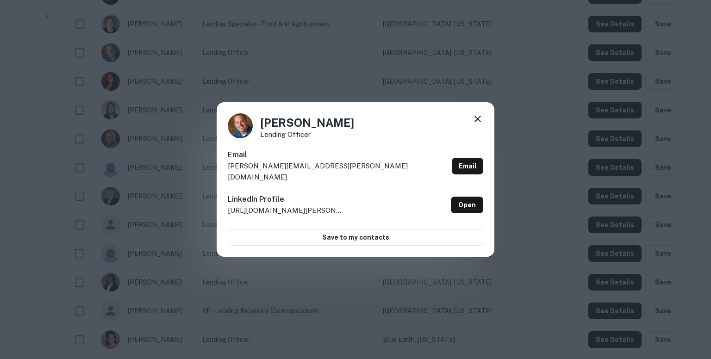
click at [392, 91] on div "[PERSON_NAME] Lending Officer Email [EMAIL_ADDRESS][PERSON_NAME][DOMAIN_NAME] E…" at bounding box center [355, 179] width 711 height 359
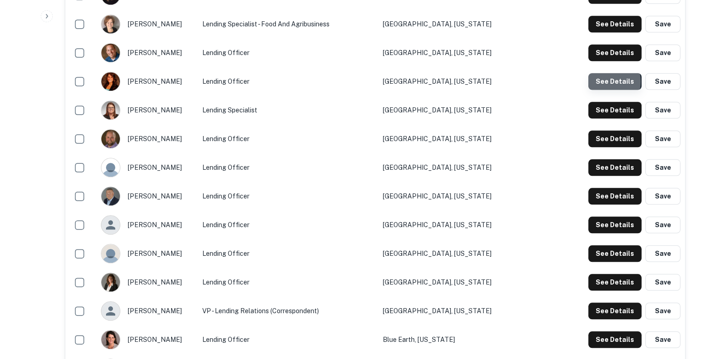
click at [601, 81] on button "See Details" at bounding box center [614, 81] width 53 height 17
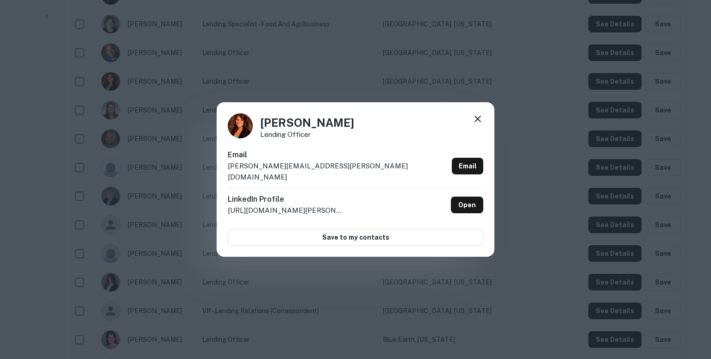
click at [318, 168] on div "Email [PERSON_NAME][EMAIL_ADDRESS][PERSON_NAME][DOMAIN_NAME] Email" at bounding box center [355, 168] width 255 height 38
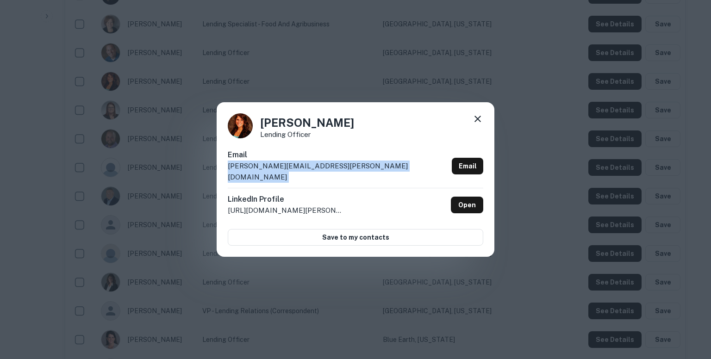
click at [318, 168] on div "Email [PERSON_NAME][EMAIL_ADDRESS][PERSON_NAME][DOMAIN_NAME] Email" at bounding box center [355, 168] width 255 height 38
click at [478, 122] on icon at bounding box center [477, 119] width 6 height 6
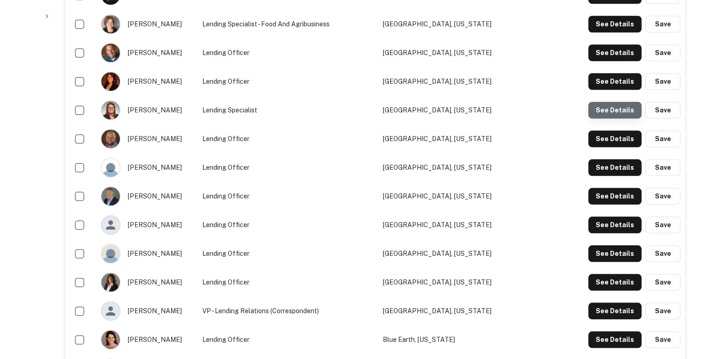
click at [617, 110] on button "See Details" at bounding box center [614, 110] width 53 height 17
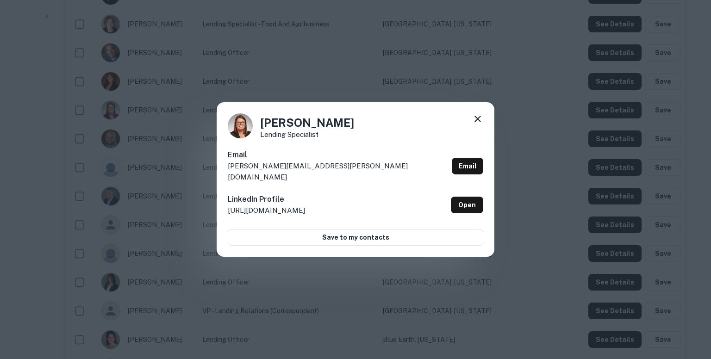
click at [320, 171] on p "[PERSON_NAME][EMAIL_ADDRESS][PERSON_NAME][DOMAIN_NAME]" at bounding box center [338, 172] width 220 height 22
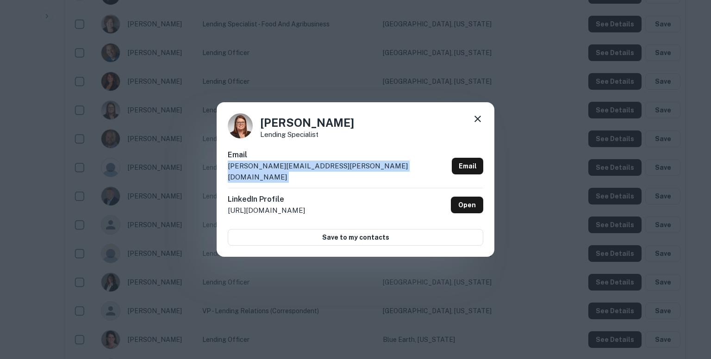
click at [320, 171] on p "[PERSON_NAME][EMAIL_ADDRESS][PERSON_NAME][DOMAIN_NAME]" at bounding box center [338, 172] width 220 height 22
click at [476, 124] on icon at bounding box center [477, 118] width 11 height 11
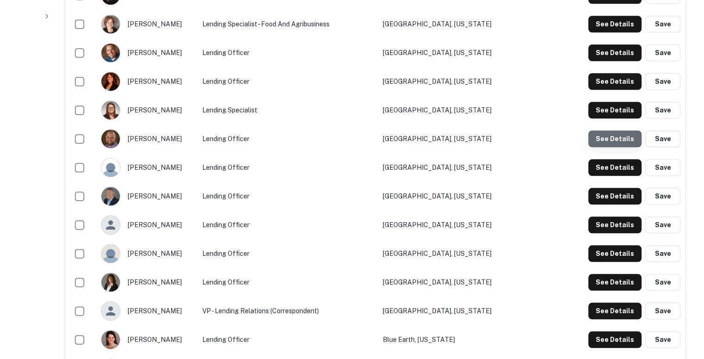
click at [614, 131] on button "See Details" at bounding box center [614, 139] width 53 height 17
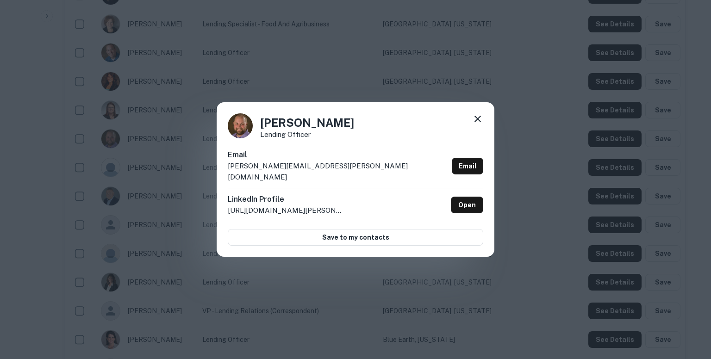
click at [335, 174] on p "[PERSON_NAME][EMAIL_ADDRESS][PERSON_NAME][DOMAIN_NAME]" at bounding box center [338, 172] width 220 height 22
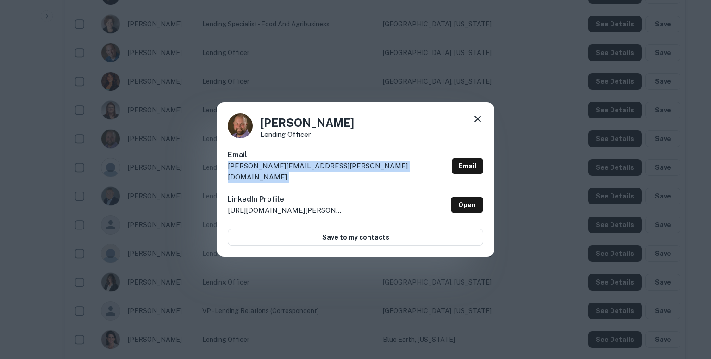
click at [335, 174] on p "[PERSON_NAME][EMAIL_ADDRESS][PERSON_NAME][DOMAIN_NAME]" at bounding box center [338, 172] width 220 height 22
click at [474, 122] on icon at bounding box center [477, 118] width 11 height 11
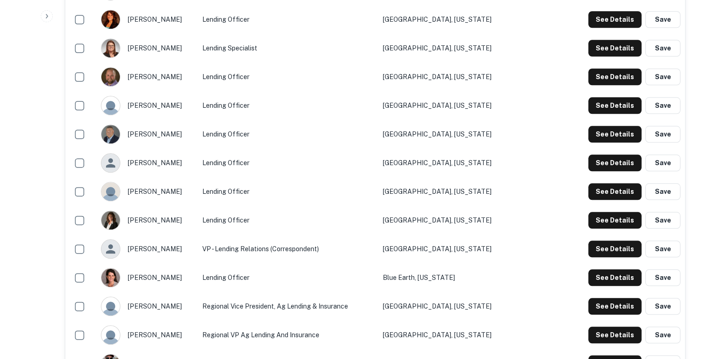
scroll to position [923, 0]
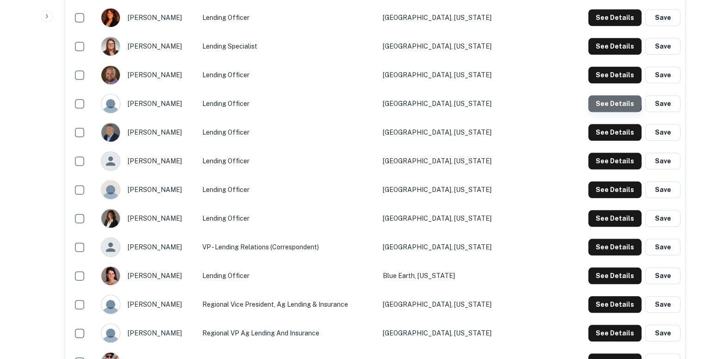
click at [610, 100] on button "See Details" at bounding box center [614, 103] width 53 height 17
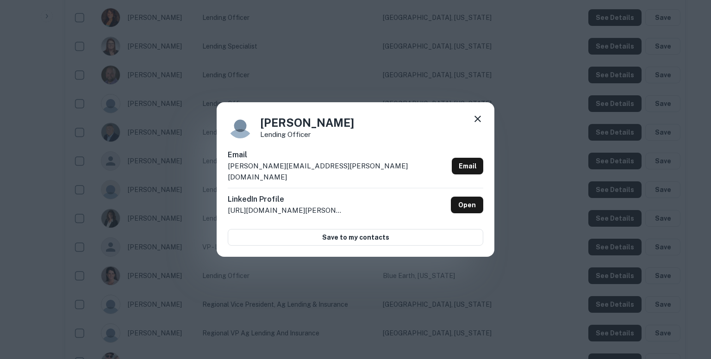
click at [309, 174] on p "[PERSON_NAME][EMAIL_ADDRESS][PERSON_NAME][DOMAIN_NAME]" at bounding box center [338, 172] width 220 height 22
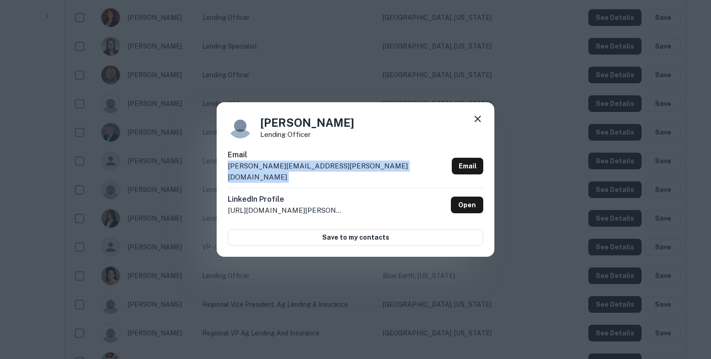
click at [309, 174] on p "[PERSON_NAME][EMAIL_ADDRESS][PERSON_NAME][DOMAIN_NAME]" at bounding box center [338, 172] width 220 height 22
click at [477, 121] on icon at bounding box center [477, 118] width 11 height 11
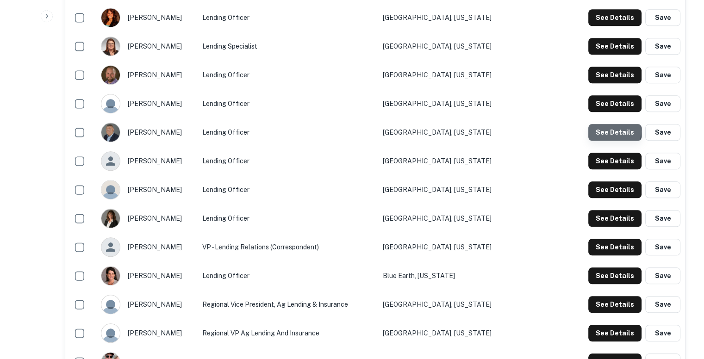
click at [605, 131] on button "See Details" at bounding box center [614, 132] width 53 height 17
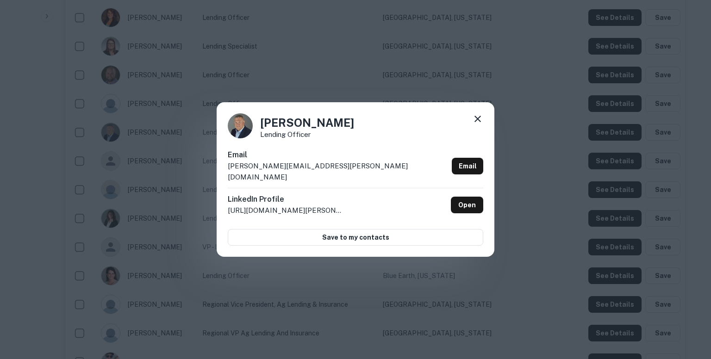
click at [348, 172] on div "Email [PERSON_NAME][EMAIL_ADDRESS][PERSON_NAME][DOMAIN_NAME] Email" at bounding box center [355, 168] width 255 height 38
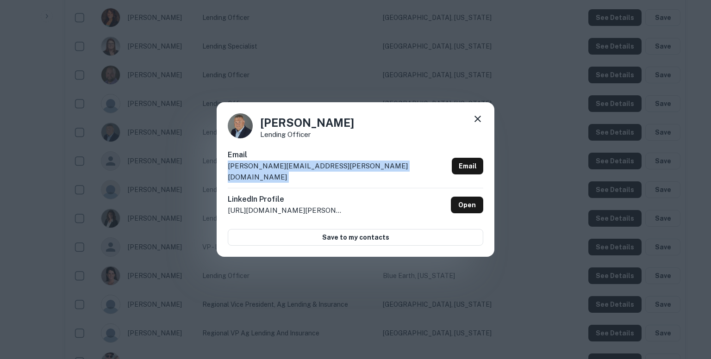
click at [348, 172] on div "Email [PERSON_NAME][EMAIL_ADDRESS][PERSON_NAME][DOMAIN_NAME] Email" at bounding box center [355, 168] width 255 height 38
click at [481, 124] on icon at bounding box center [477, 118] width 11 height 11
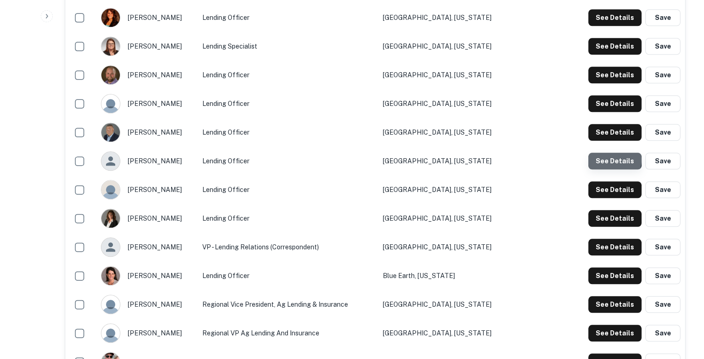
click at [609, 159] on button "See Details" at bounding box center [614, 161] width 53 height 17
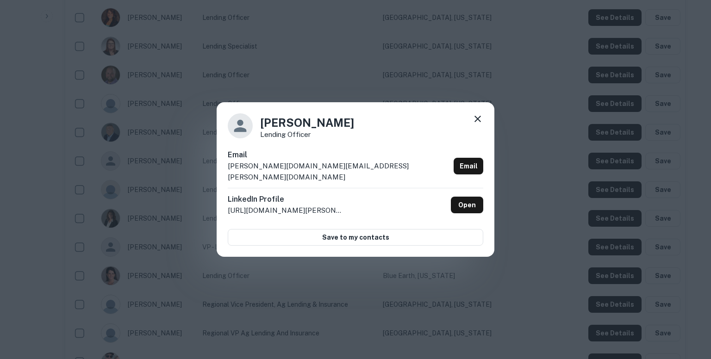
click at [280, 173] on p "[PERSON_NAME][DOMAIN_NAME][EMAIL_ADDRESS][PERSON_NAME][DOMAIN_NAME]" at bounding box center [339, 172] width 222 height 22
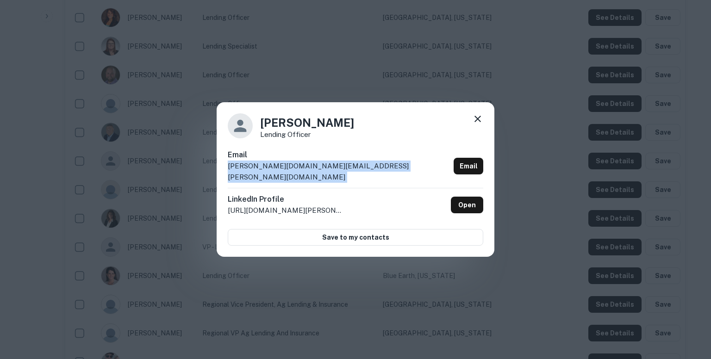
click at [280, 173] on p "[PERSON_NAME][DOMAIN_NAME][EMAIL_ADDRESS][PERSON_NAME][DOMAIN_NAME]" at bounding box center [339, 172] width 222 height 22
click at [478, 122] on icon at bounding box center [477, 119] width 6 height 6
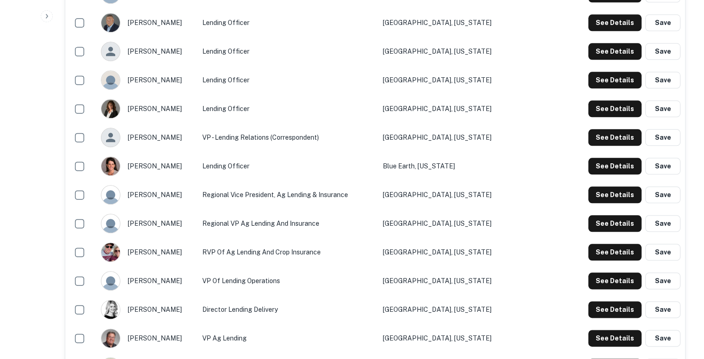
scroll to position [1033, 0]
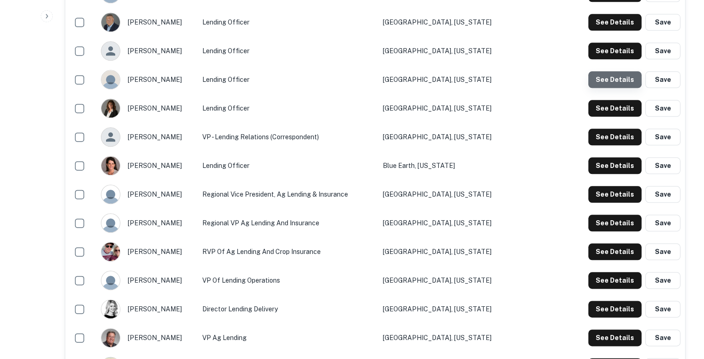
click at [610, 75] on button "See Details" at bounding box center [614, 79] width 53 height 17
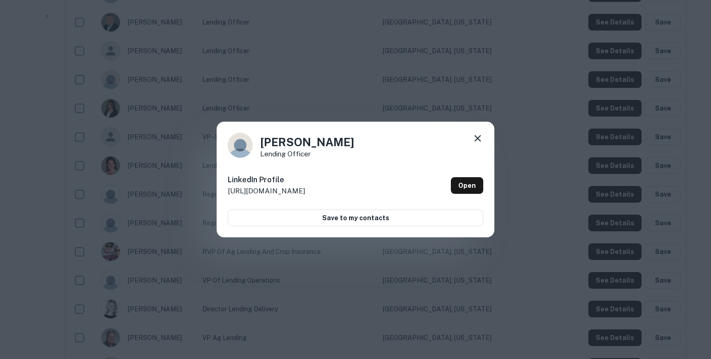
click at [505, 91] on div "[PERSON_NAME] Lending Officer LinkedIn Profile [URL][DOMAIN_NAME] Open Save to …" at bounding box center [355, 179] width 711 height 359
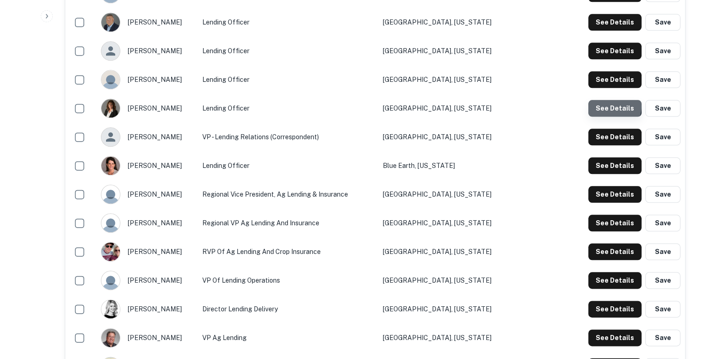
click at [608, 106] on button "See Details" at bounding box center [614, 108] width 53 height 17
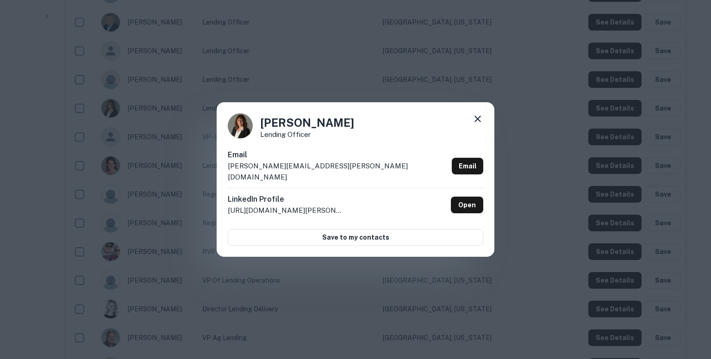
click at [312, 172] on p "[PERSON_NAME][EMAIL_ADDRESS][PERSON_NAME][DOMAIN_NAME]" at bounding box center [338, 172] width 220 height 22
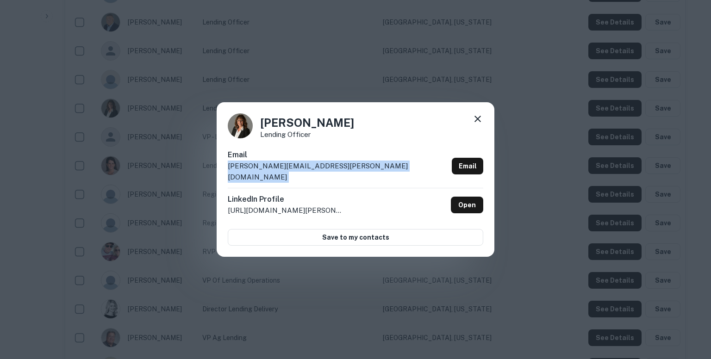
click at [312, 172] on p "[PERSON_NAME][EMAIL_ADDRESS][PERSON_NAME][DOMAIN_NAME]" at bounding box center [338, 172] width 220 height 22
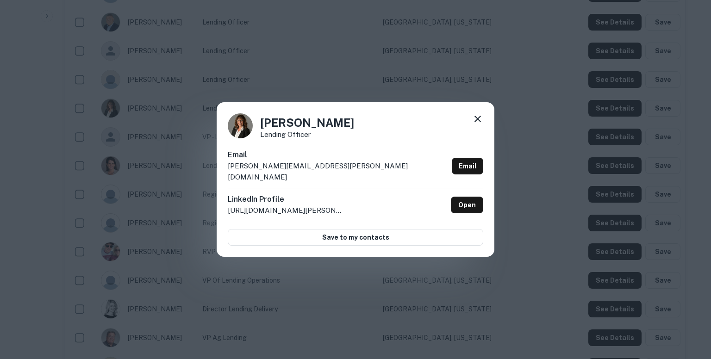
click at [408, 87] on div "[PERSON_NAME] Lending Officer Email [PERSON_NAME][EMAIL_ADDRESS][PERSON_NAME][D…" at bounding box center [355, 179] width 711 height 359
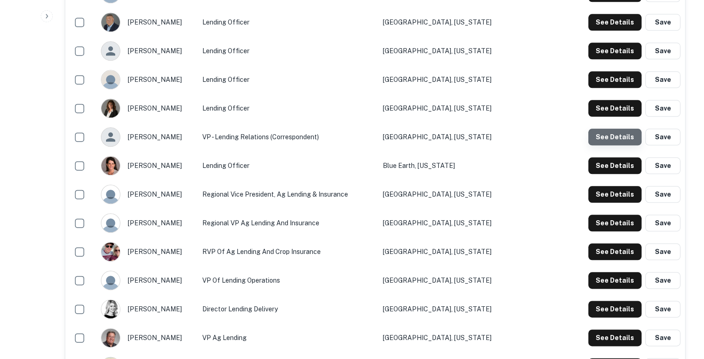
click at [620, 136] on button "See Details" at bounding box center [614, 137] width 53 height 17
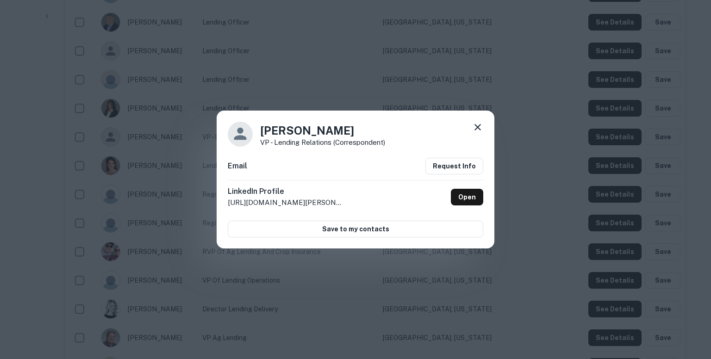
click at [479, 131] on icon at bounding box center [477, 127] width 11 height 11
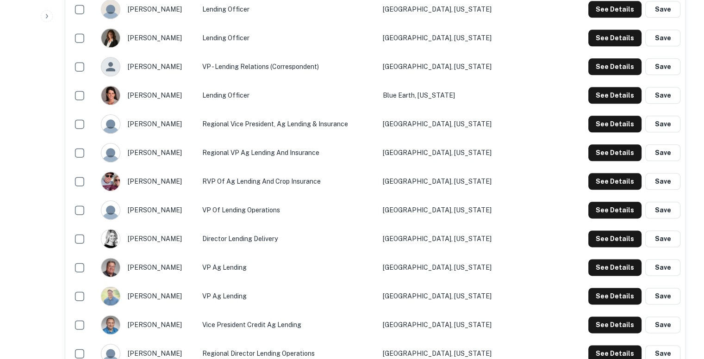
scroll to position [1105, 0]
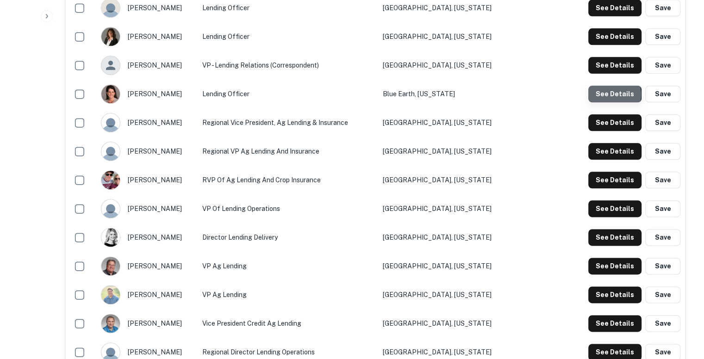
click at [607, 94] on button "See Details" at bounding box center [614, 94] width 53 height 17
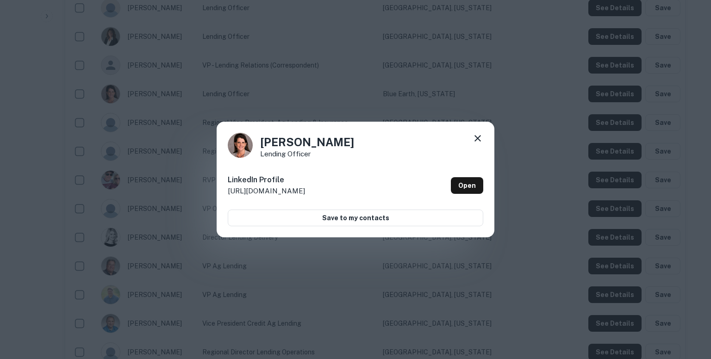
click at [474, 134] on icon at bounding box center [477, 138] width 11 height 11
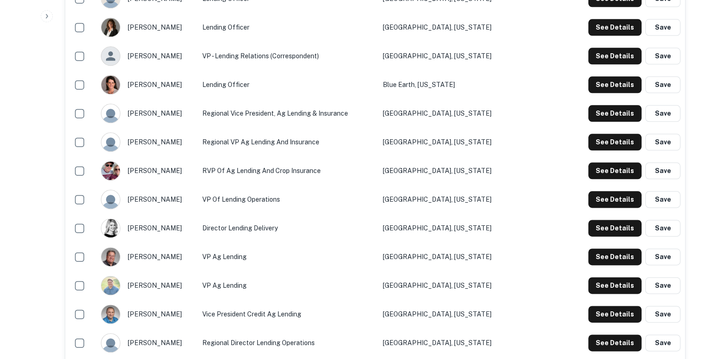
scroll to position [1114, 0]
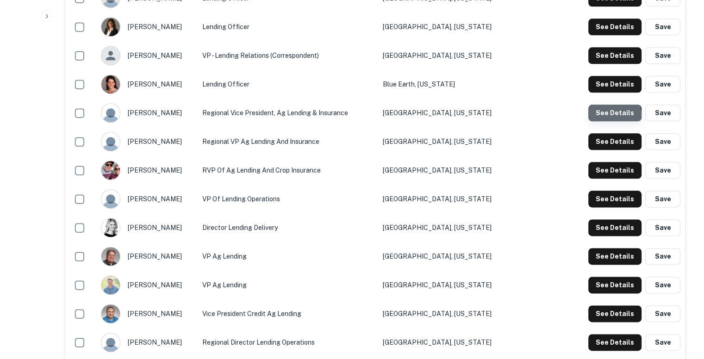
click at [612, 114] on button "See Details" at bounding box center [614, 113] width 53 height 17
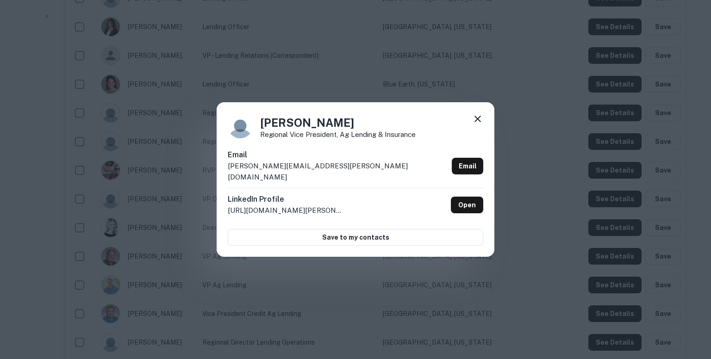
click at [315, 172] on div "Email [PERSON_NAME][EMAIL_ADDRESS][PERSON_NAME][DOMAIN_NAME] Email" at bounding box center [355, 168] width 255 height 38
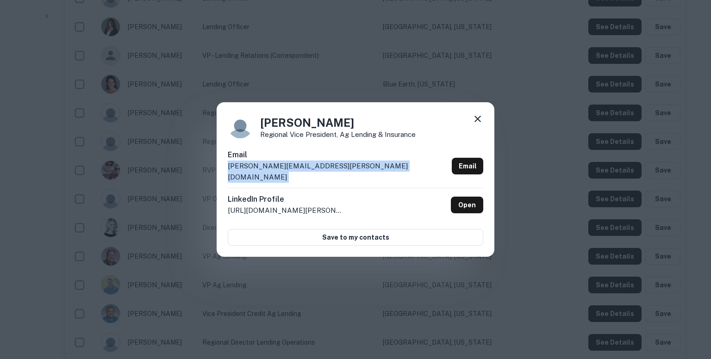
click at [315, 172] on div "Email [PERSON_NAME][EMAIL_ADDRESS][PERSON_NAME][DOMAIN_NAME] Email" at bounding box center [355, 168] width 255 height 38
click at [476, 122] on icon at bounding box center [477, 118] width 11 height 11
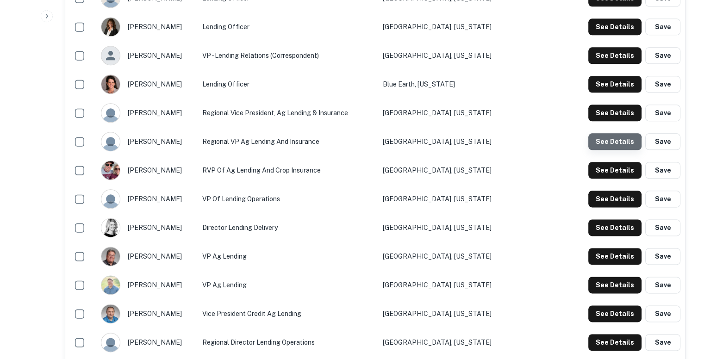
click at [607, 147] on button "See Details" at bounding box center [614, 141] width 53 height 17
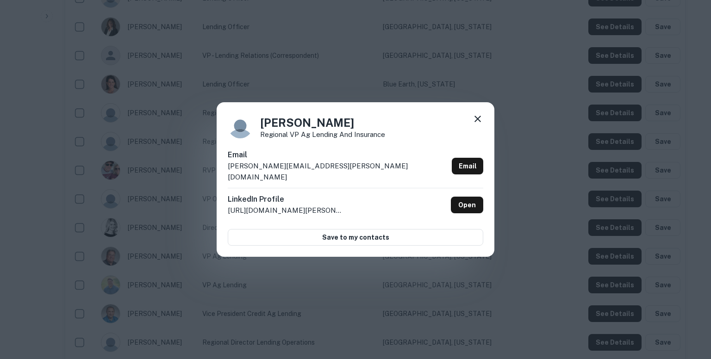
click at [316, 173] on div "Email [PERSON_NAME][EMAIL_ADDRESS][PERSON_NAME][DOMAIN_NAME] Email" at bounding box center [355, 168] width 255 height 38
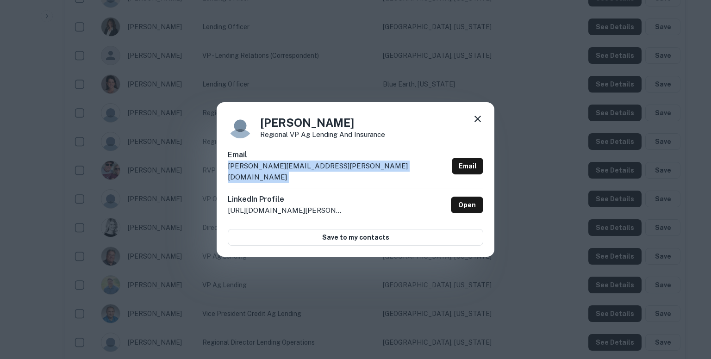
click at [316, 173] on div "Email [PERSON_NAME][EMAIL_ADDRESS][PERSON_NAME][DOMAIN_NAME] Email" at bounding box center [355, 168] width 255 height 38
click at [478, 121] on icon at bounding box center [477, 118] width 11 height 11
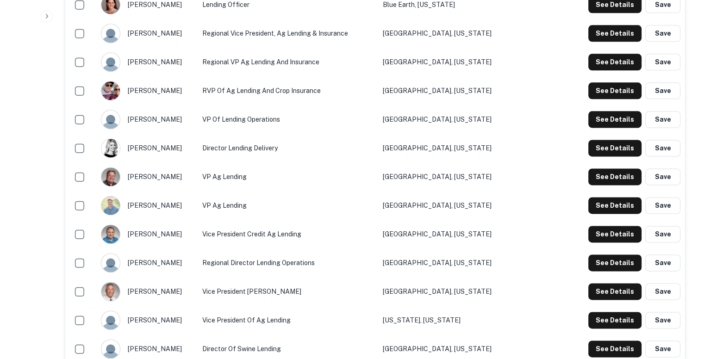
scroll to position [1200, 0]
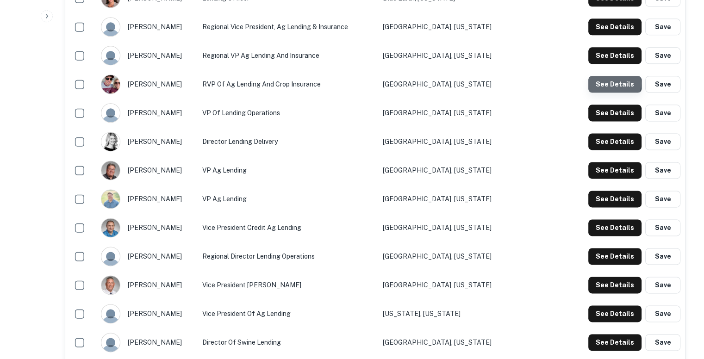
click at [604, 83] on button "See Details" at bounding box center [614, 84] width 53 height 17
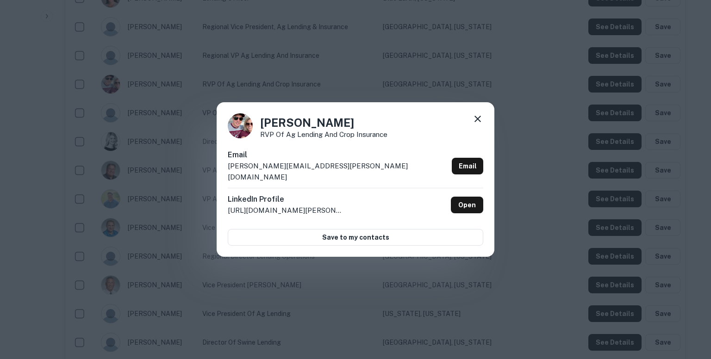
click at [315, 173] on div "Email [PERSON_NAME][EMAIL_ADDRESS][PERSON_NAME][DOMAIN_NAME] Email" at bounding box center [355, 168] width 255 height 38
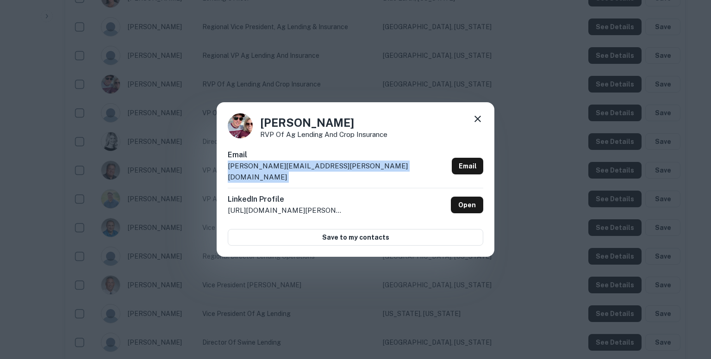
click at [315, 173] on div "Email [PERSON_NAME][EMAIL_ADDRESS][PERSON_NAME][DOMAIN_NAME] Email" at bounding box center [355, 168] width 255 height 38
click at [478, 122] on icon at bounding box center [477, 119] width 6 height 6
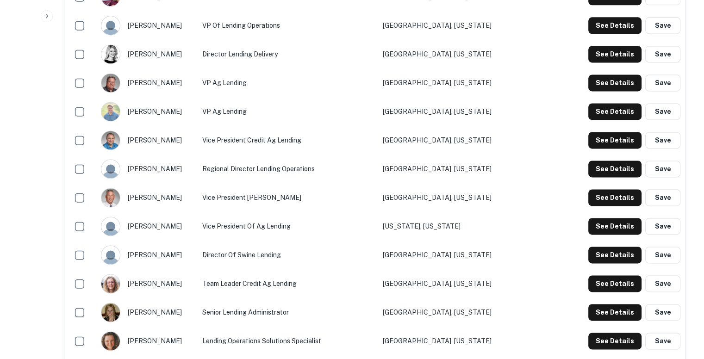
scroll to position [1290, 0]
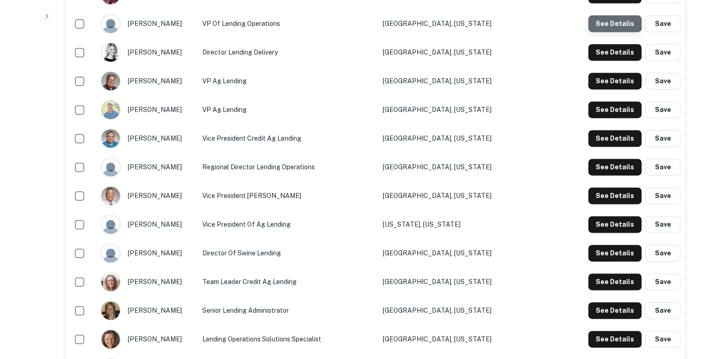
click at [609, 18] on button "See Details" at bounding box center [614, 23] width 53 height 17
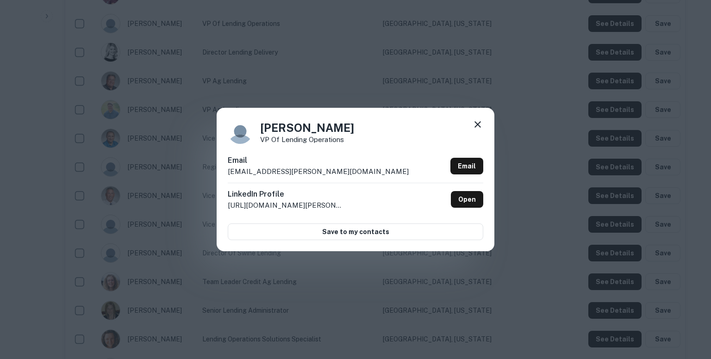
click at [323, 171] on p "[EMAIL_ADDRESS][PERSON_NAME][DOMAIN_NAME]" at bounding box center [318, 171] width 181 height 11
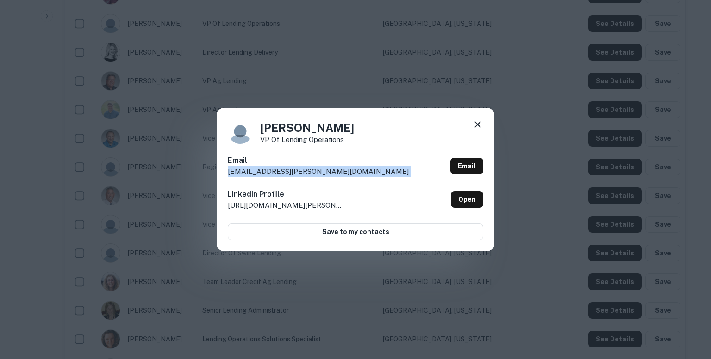
click at [323, 171] on p "[EMAIL_ADDRESS][PERSON_NAME][DOMAIN_NAME]" at bounding box center [318, 171] width 181 height 11
click at [479, 124] on icon at bounding box center [477, 124] width 11 height 11
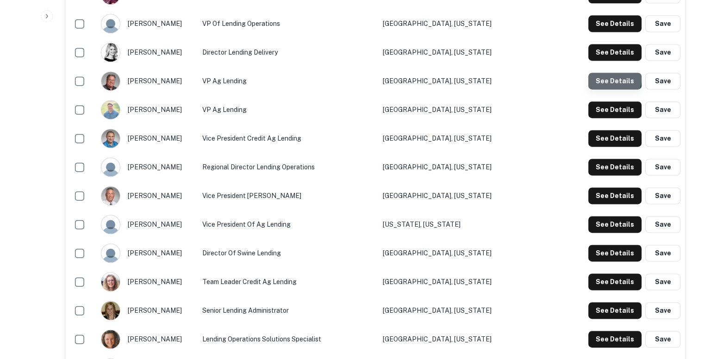
click at [614, 79] on button "See Details" at bounding box center [614, 81] width 53 height 17
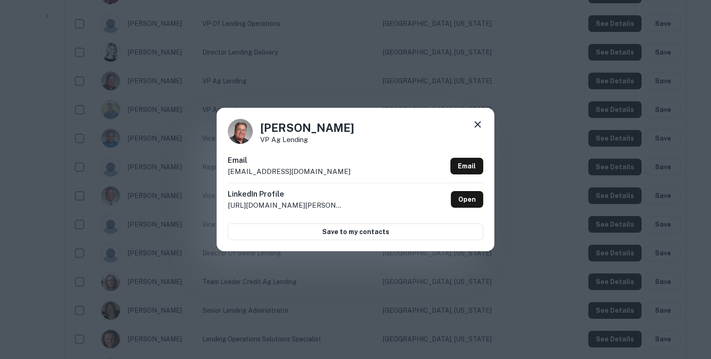
click at [311, 172] on div "Email [EMAIL_ADDRESS][DOMAIN_NAME] Email" at bounding box center [355, 169] width 255 height 28
click at [475, 120] on icon at bounding box center [477, 124] width 11 height 11
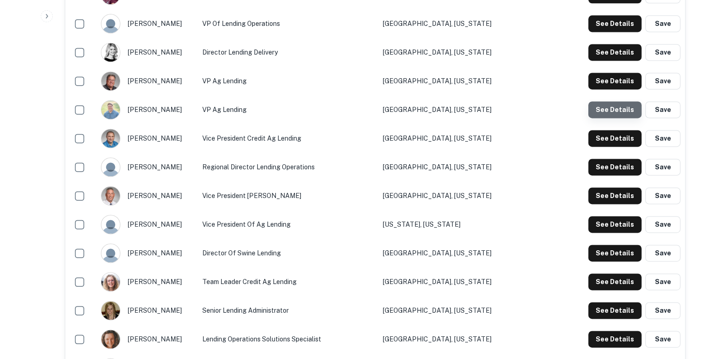
click at [621, 106] on button "See Details" at bounding box center [614, 109] width 53 height 17
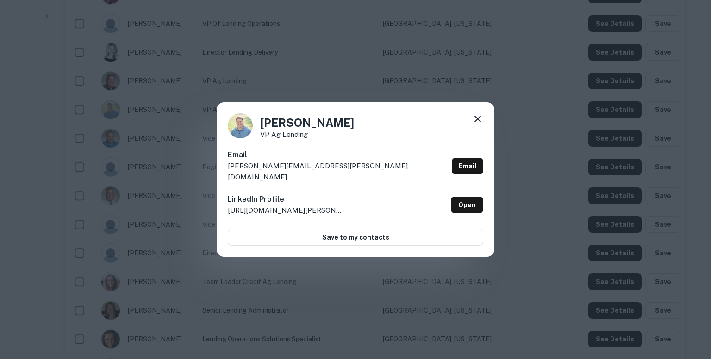
click at [324, 173] on p "[PERSON_NAME][EMAIL_ADDRESS][PERSON_NAME][DOMAIN_NAME]" at bounding box center [338, 172] width 220 height 22
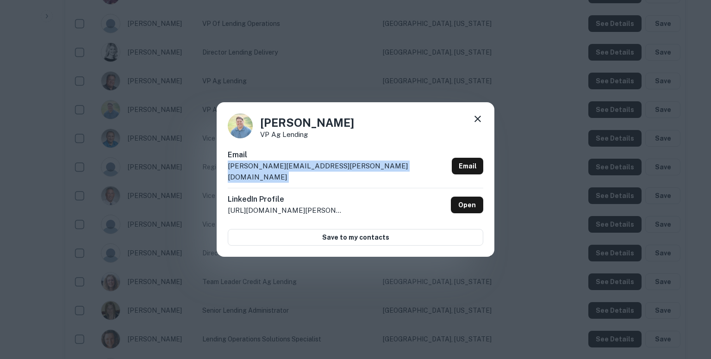
click at [324, 173] on p "[PERSON_NAME][EMAIL_ADDRESS][PERSON_NAME][DOMAIN_NAME]" at bounding box center [338, 172] width 220 height 22
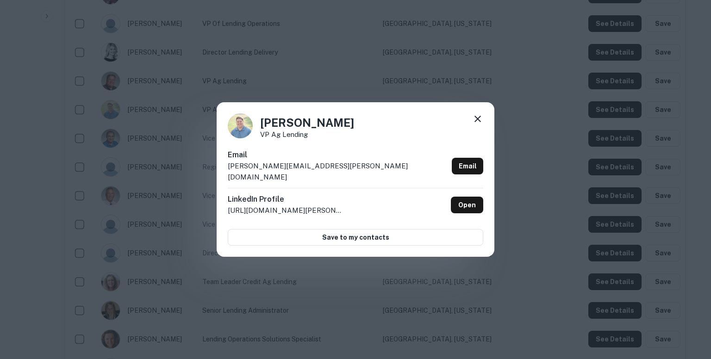
click at [420, 64] on div "[PERSON_NAME] VP Ag Lending Email [PERSON_NAME][EMAIL_ADDRESS][PERSON_NAME][DOM…" at bounding box center [355, 179] width 711 height 359
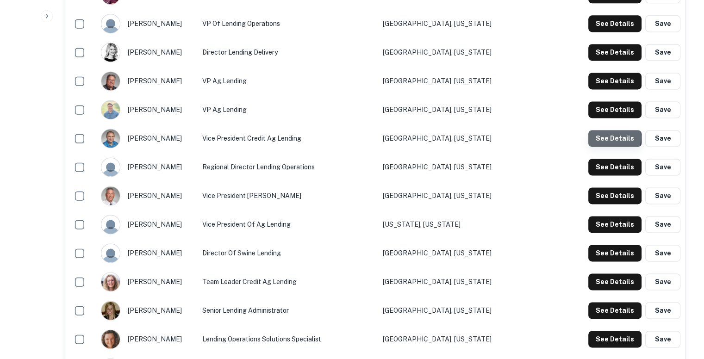
click at [603, 137] on button "See Details" at bounding box center [614, 138] width 53 height 17
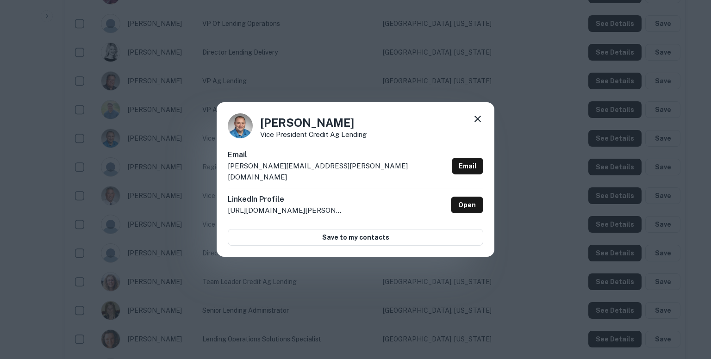
click at [329, 172] on div "Email [PERSON_NAME][EMAIL_ADDRESS][PERSON_NAME][DOMAIN_NAME] Email" at bounding box center [355, 168] width 255 height 38
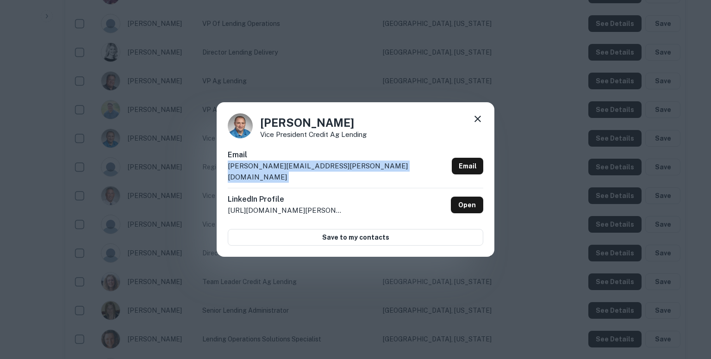
click at [329, 172] on div "Email [PERSON_NAME][EMAIL_ADDRESS][PERSON_NAME][DOMAIN_NAME] Email" at bounding box center [355, 168] width 255 height 38
click at [474, 121] on icon at bounding box center [477, 118] width 11 height 11
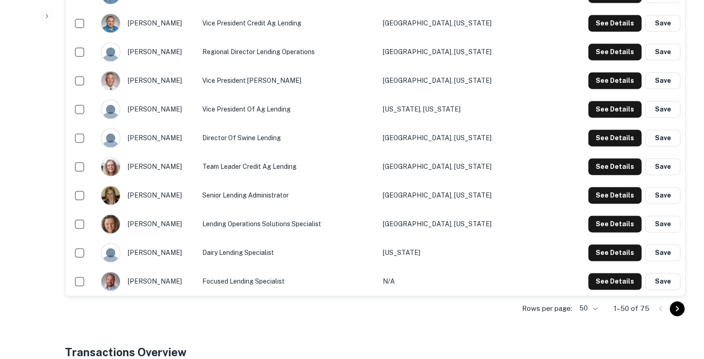
scroll to position [1423, 0]
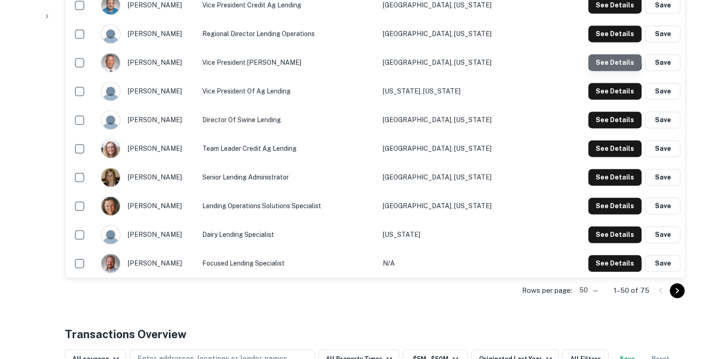
click at [609, 60] on button "See Details" at bounding box center [614, 62] width 53 height 17
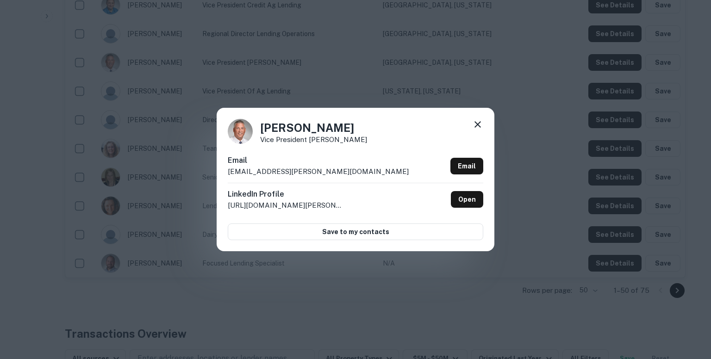
click at [311, 171] on div "Email [EMAIL_ADDRESS][PERSON_NAME][DOMAIN_NAME] Email" at bounding box center [355, 169] width 255 height 28
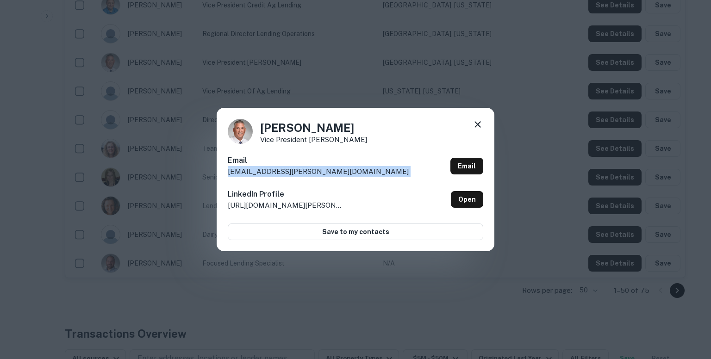
click at [311, 171] on div "Email [EMAIL_ADDRESS][PERSON_NAME][DOMAIN_NAME] Email" at bounding box center [355, 169] width 255 height 28
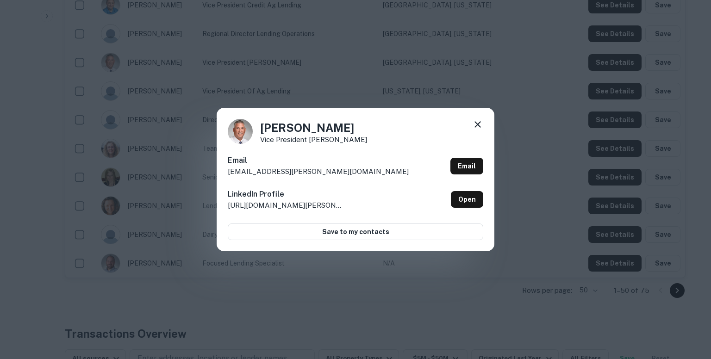
click at [394, 67] on div "[PERSON_NAME] Vice President Ag Lending Email [EMAIL_ADDRESS][PERSON_NAME][DOMA…" at bounding box center [355, 179] width 711 height 359
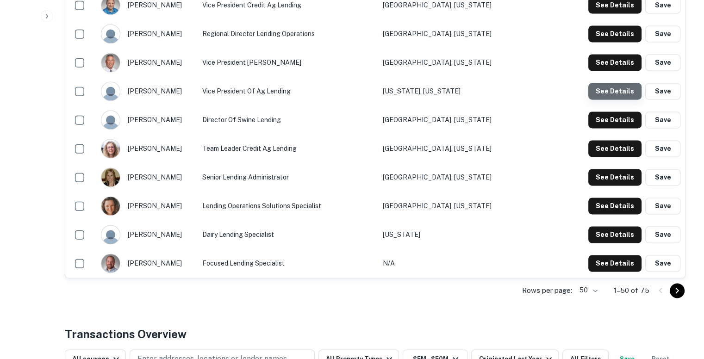
click at [617, 88] on button "See Details" at bounding box center [614, 91] width 53 height 17
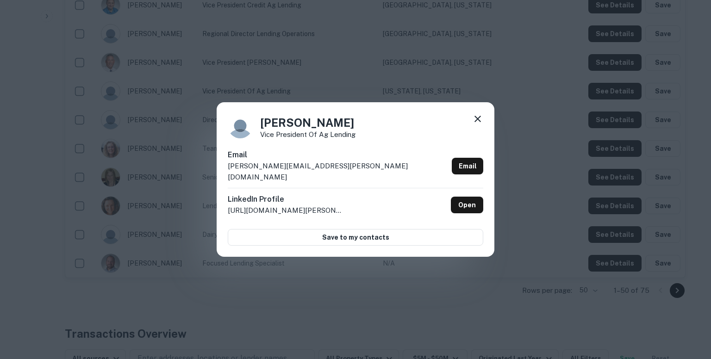
click at [321, 172] on p "[PERSON_NAME][EMAIL_ADDRESS][PERSON_NAME][DOMAIN_NAME]" at bounding box center [338, 172] width 220 height 22
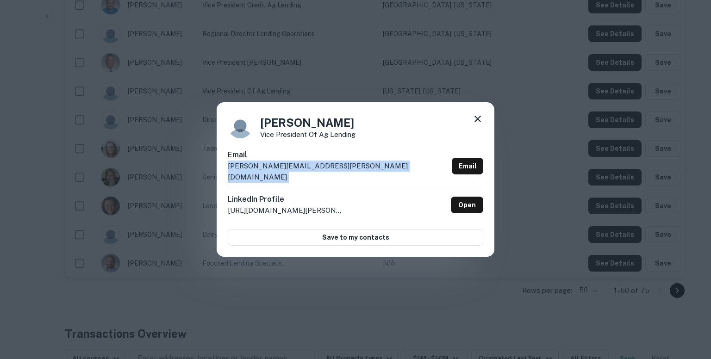
click at [321, 172] on p "[PERSON_NAME][EMAIL_ADDRESS][PERSON_NAME][DOMAIN_NAME]" at bounding box center [338, 172] width 220 height 22
click at [478, 124] on icon at bounding box center [477, 118] width 11 height 11
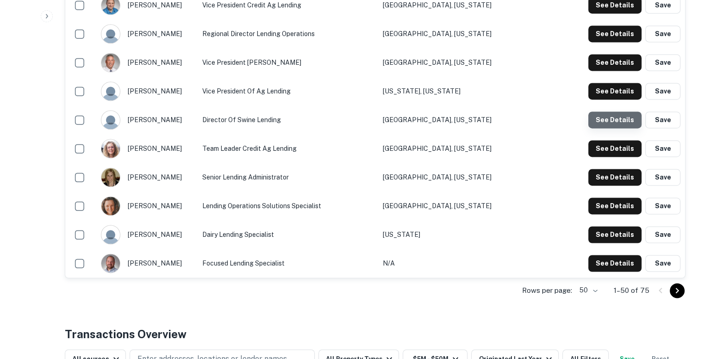
click at [617, 117] on button "See Details" at bounding box center [614, 120] width 53 height 17
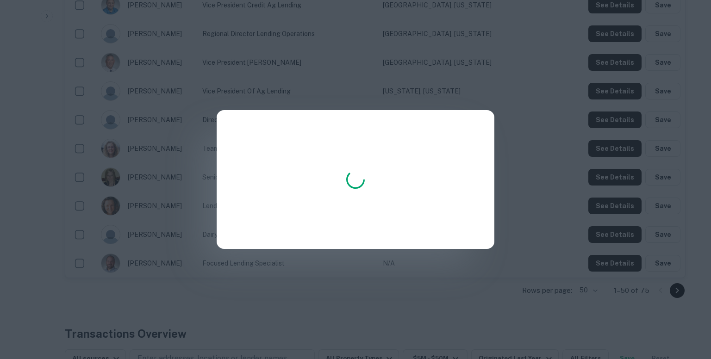
drag, startPoint x: 444, startPoint y: 131, endPoint x: 360, endPoint y: 115, distance: 85.8
click at [360, 115] on div at bounding box center [356, 179] width 278 height 139
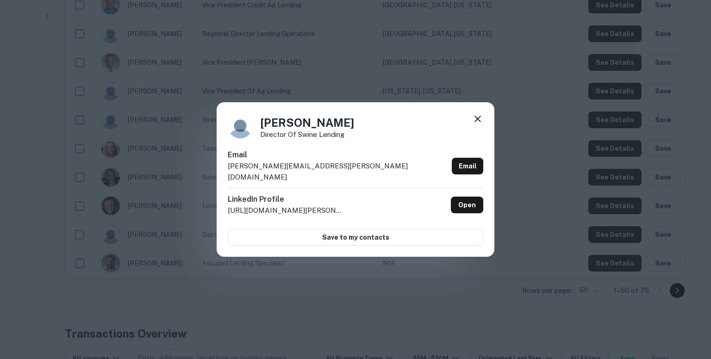
click at [331, 173] on p "[PERSON_NAME][EMAIL_ADDRESS][PERSON_NAME][DOMAIN_NAME]" at bounding box center [338, 172] width 220 height 22
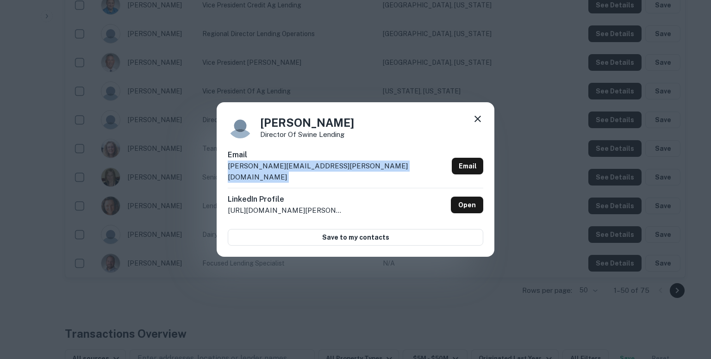
click at [331, 173] on p "[PERSON_NAME][EMAIL_ADDRESS][PERSON_NAME][DOMAIN_NAME]" at bounding box center [338, 172] width 220 height 22
click at [473, 124] on icon at bounding box center [477, 118] width 11 height 11
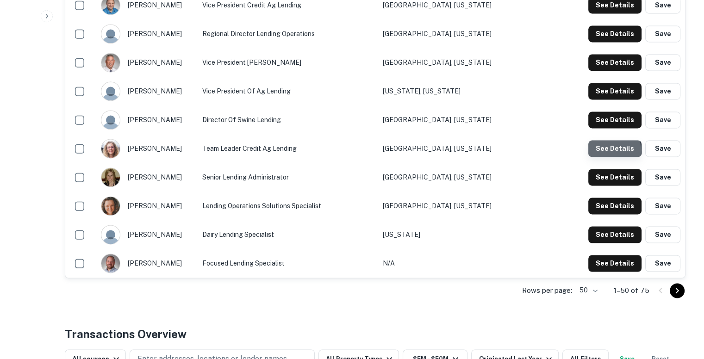
click at [607, 149] on button "See Details" at bounding box center [614, 148] width 53 height 17
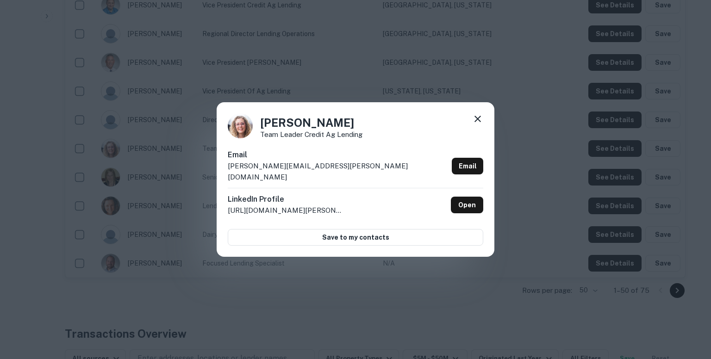
click at [315, 170] on p "[PERSON_NAME][EMAIL_ADDRESS][PERSON_NAME][DOMAIN_NAME]" at bounding box center [338, 172] width 220 height 22
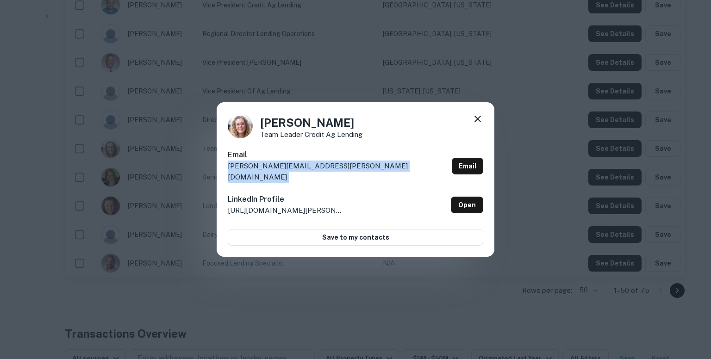
click at [315, 170] on p "[PERSON_NAME][EMAIL_ADDRESS][PERSON_NAME][DOMAIN_NAME]" at bounding box center [338, 172] width 220 height 22
click at [478, 122] on icon at bounding box center [477, 119] width 6 height 6
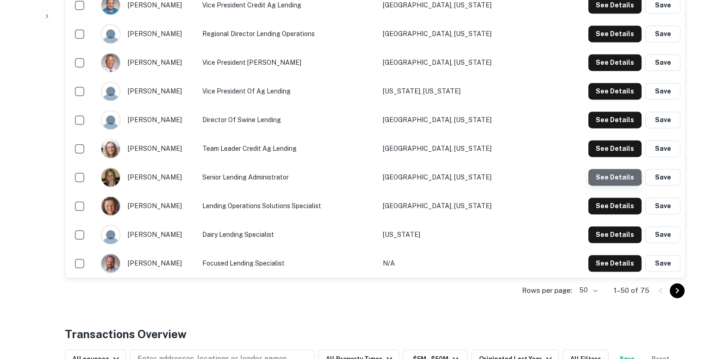
click at [609, 173] on button "See Details" at bounding box center [614, 177] width 53 height 17
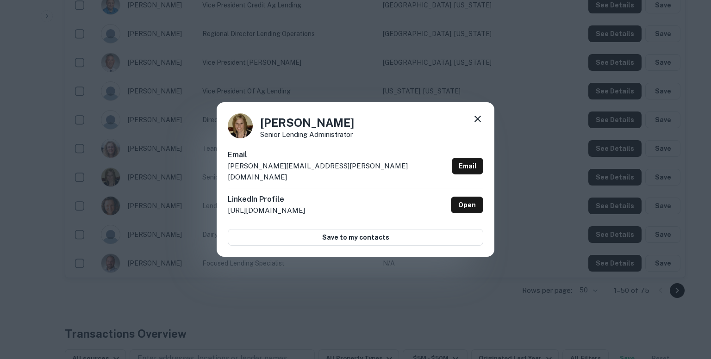
click at [311, 175] on p "[PERSON_NAME][EMAIL_ADDRESS][PERSON_NAME][DOMAIN_NAME]" at bounding box center [338, 172] width 220 height 22
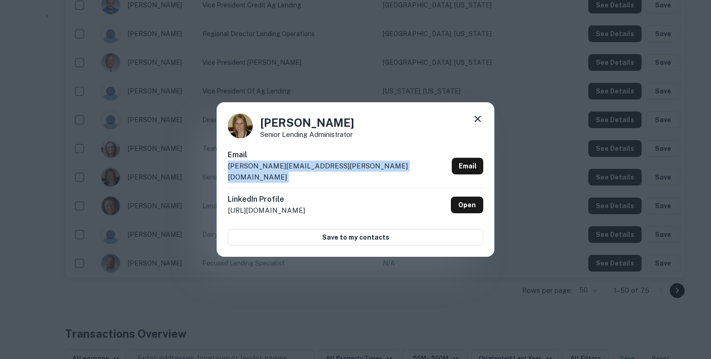
click at [311, 175] on p "[PERSON_NAME][EMAIL_ADDRESS][PERSON_NAME][DOMAIN_NAME]" at bounding box center [338, 172] width 220 height 22
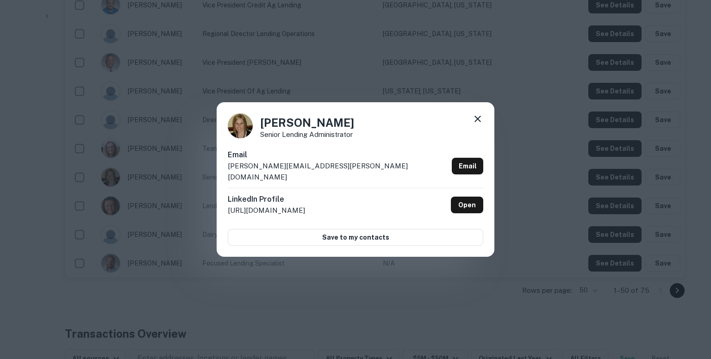
click at [419, 83] on div "[PERSON_NAME] Senior Lending Administrator Email [PERSON_NAME][EMAIL_ADDRESS][P…" at bounding box center [355, 179] width 711 height 359
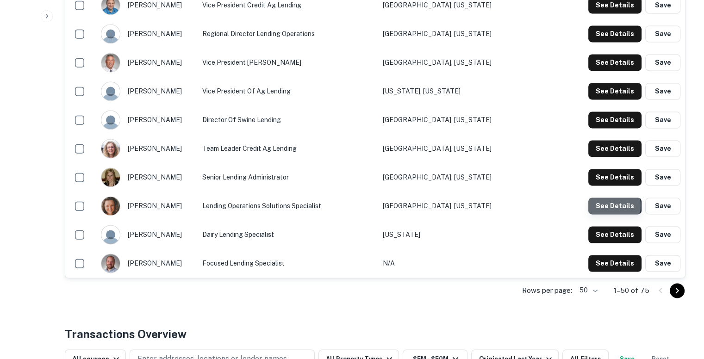
click at [603, 205] on button "See Details" at bounding box center [614, 206] width 53 height 17
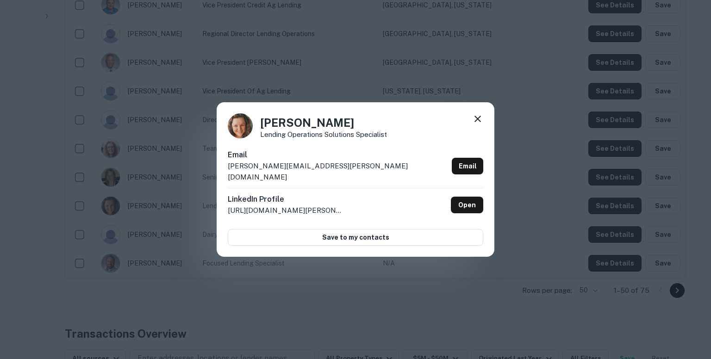
click at [311, 171] on p "[PERSON_NAME][EMAIL_ADDRESS][PERSON_NAME][DOMAIN_NAME]" at bounding box center [338, 172] width 220 height 22
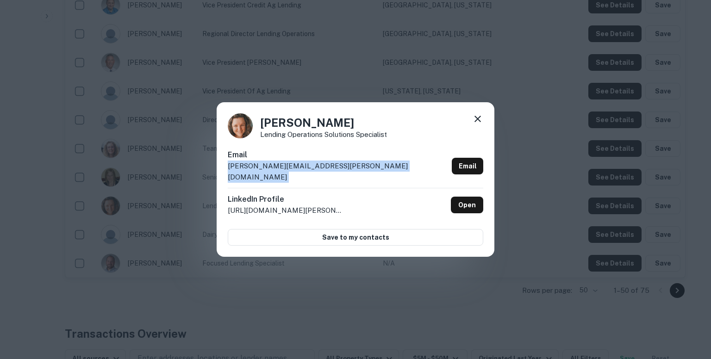
click at [311, 171] on p "[PERSON_NAME][EMAIL_ADDRESS][PERSON_NAME][DOMAIN_NAME]" at bounding box center [338, 172] width 220 height 22
click at [478, 121] on icon at bounding box center [477, 118] width 11 height 11
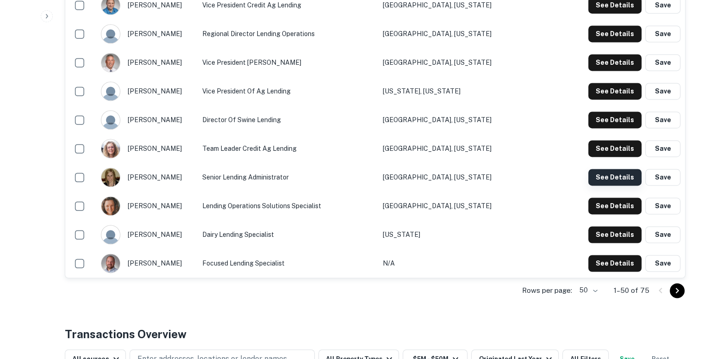
click at [610, 175] on button "See Details" at bounding box center [614, 177] width 53 height 17
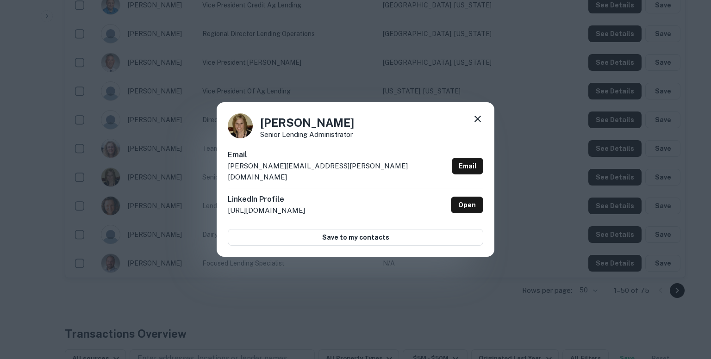
click at [328, 172] on p "[PERSON_NAME][EMAIL_ADDRESS][PERSON_NAME][DOMAIN_NAME]" at bounding box center [338, 172] width 220 height 22
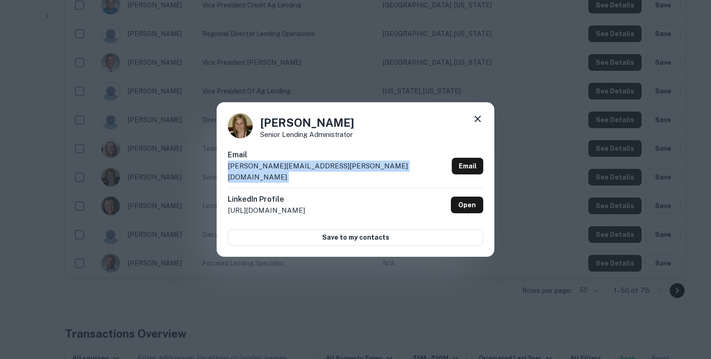
click at [328, 172] on p "[PERSON_NAME][EMAIL_ADDRESS][PERSON_NAME][DOMAIN_NAME]" at bounding box center [338, 172] width 220 height 22
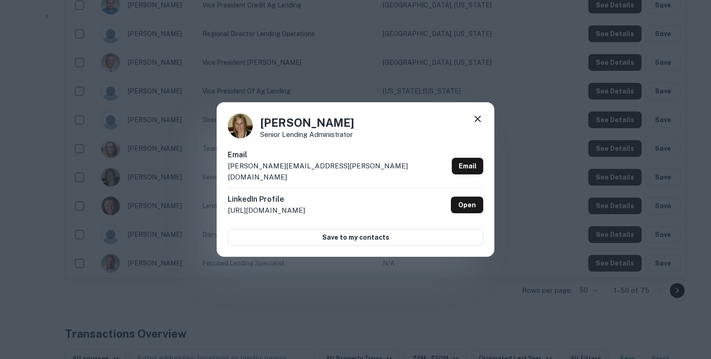
click at [277, 270] on div "[PERSON_NAME] Senior Lending Administrator Email [PERSON_NAME][EMAIL_ADDRESS][P…" at bounding box center [355, 179] width 711 height 359
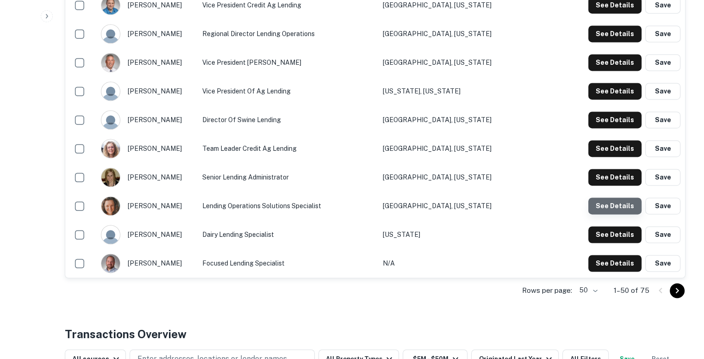
click at [618, 205] on button "See Details" at bounding box center [614, 206] width 53 height 17
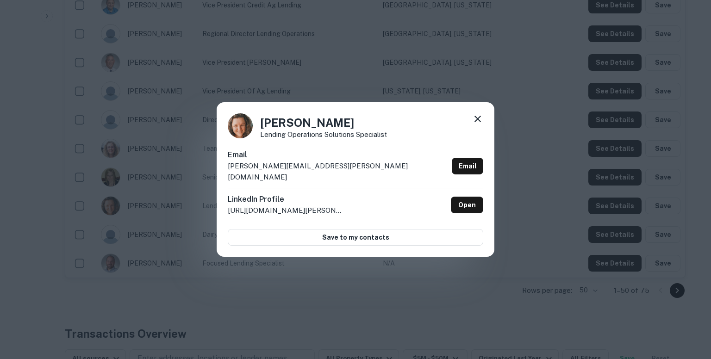
click at [313, 173] on p "[PERSON_NAME][EMAIL_ADDRESS][PERSON_NAME][DOMAIN_NAME]" at bounding box center [338, 172] width 220 height 22
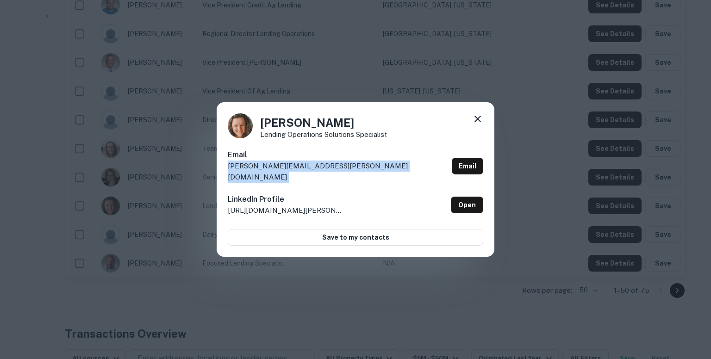
click at [313, 173] on p "[PERSON_NAME][EMAIL_ADDRESS][PERSON_NAME][DOMAIN_NAME]" at bounding box center [338, 172] width 220 height 22
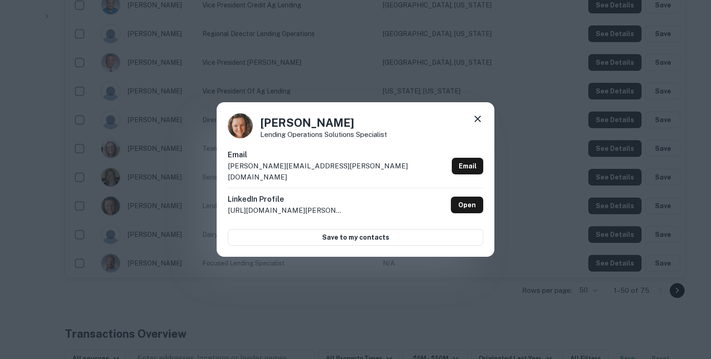
click at [315, 290] on div "[PERSON_NAME] Lending Operations Solutions Specialist Email [PERSON_NAME][EMAIL…" at bounding box center [355, 179] width 711 height 359
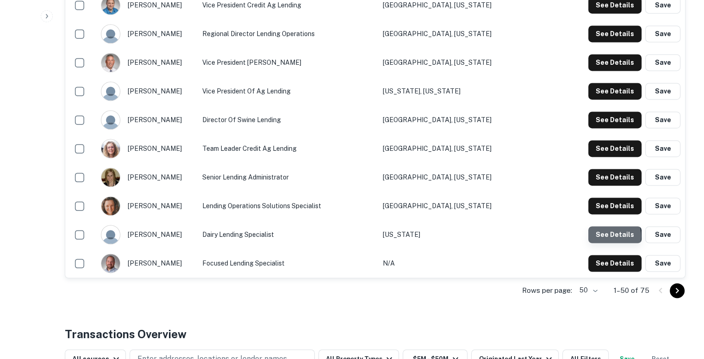
click at [606, 236] on button "See Details" at bounding box center [614, 234] width 53 height 17
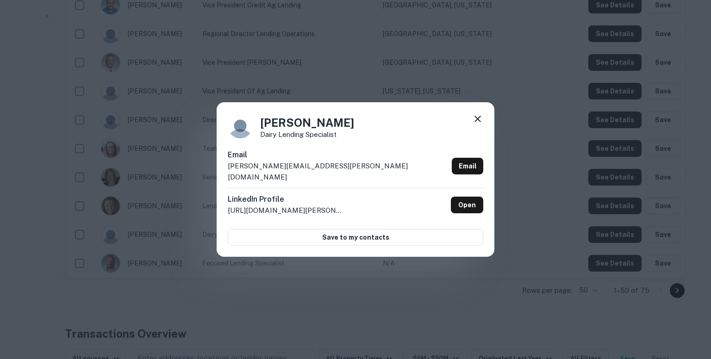
click at [323, 171] on p "[PERSON_NAME][EMAIL_ADDRESS][PERSON_NAME][DOMAIN_NAME]" at bounding box center [338, 172] width 220 height 22
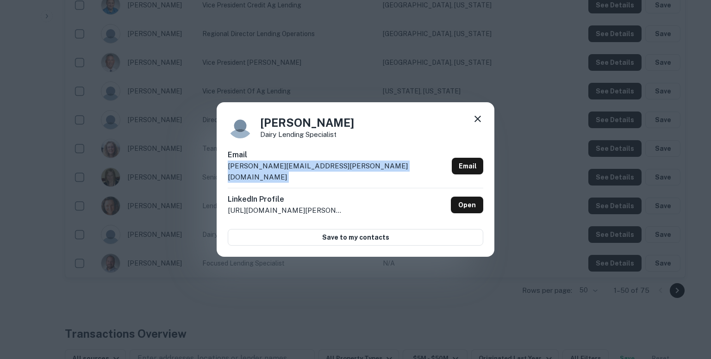
click at [323, 171] on p "[PERSON_NAME][EMAIL_ADDRESS][PERSON_NAME][DOMAIN_NAME]" at bounding box center [338, 172] width 220 height 22
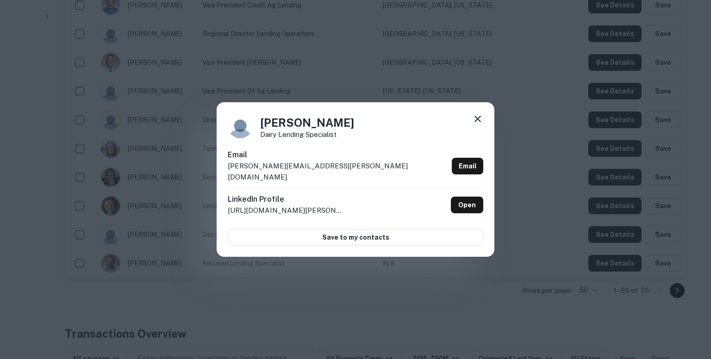
click at [331, 291] on div "[PERSON_NAME] Dairy Lending Specialist Email [PERSON_NAME][EMAIL_ADDRESS][PERSO…" at bounding box center [355, 179] width 711 height 359
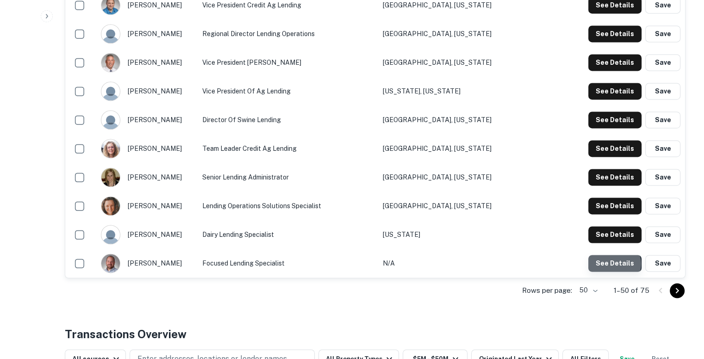
click at [614, 263] on button "See Details" at bounding box center [614, 263] width 53 height 17
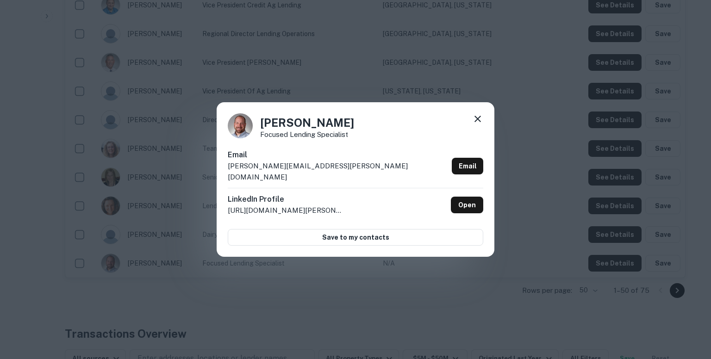
click at [372, 171] on div "Email [PERSON_NAME][EMAIL_ADDRESS][PERSON_NAME][DOMAIN_NAME] Email" at bounding box center [355, 168] width 255 height 38
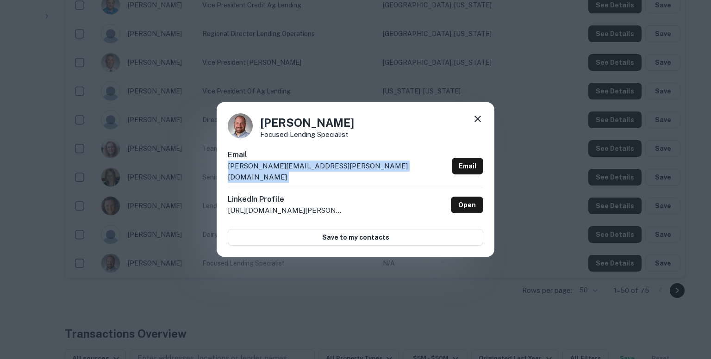
click at [372, 171] on div "Email [PERSON_NAME][EMAIL_ADDRESS][PERSON_NAME][DOMAIN_NAME] Email" at bounding box center [355, 168] width 255 height 38
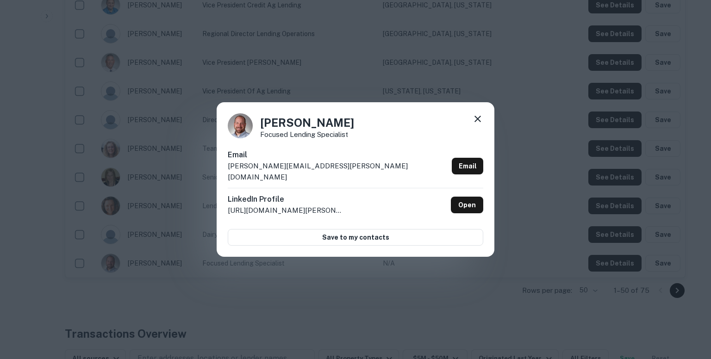
click at [548, 324] on div "[PERSON_NAME] Focused Lending Specialist Email [PERSON_NAME][EMAIL_ADDRESS][PER…" at bounding box center [355, 179] width 711 height 359
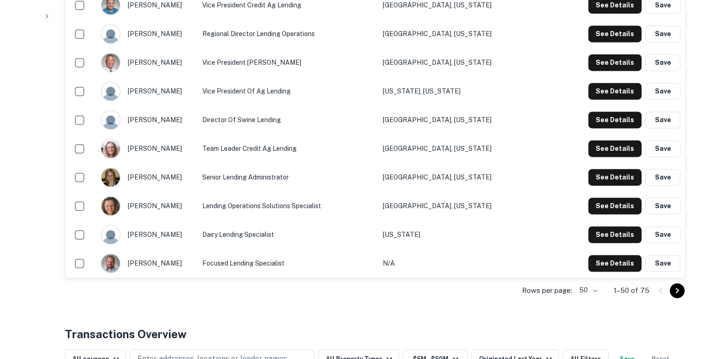
click at [149, 47] on td "[PERSON_NAME]" at bounding box center [146, 33] width 101 height 29
drag, startPoint x: 667, startPoint y: 285, endPoint x: 306, endPoint y: 320, distance: 362.6
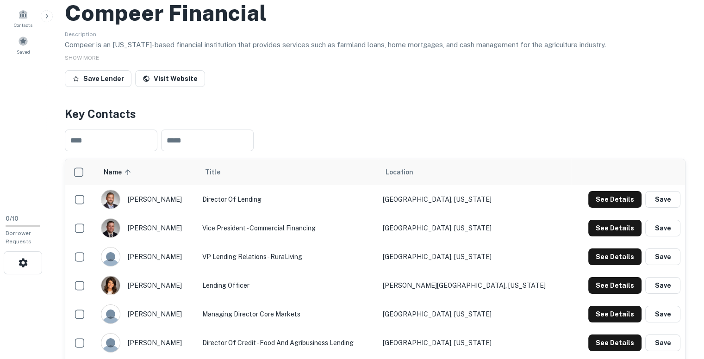
scroll to position [81, 0]
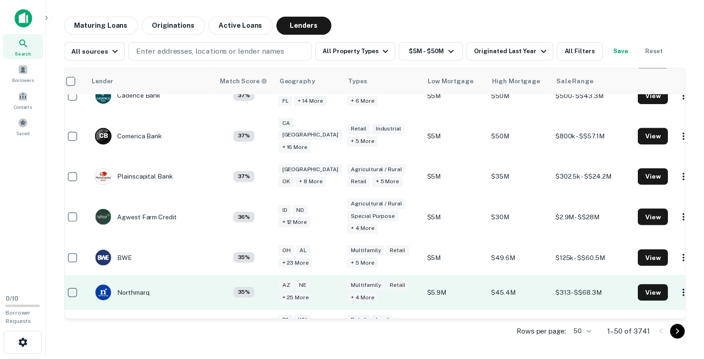
scroll to position [1619, 7]
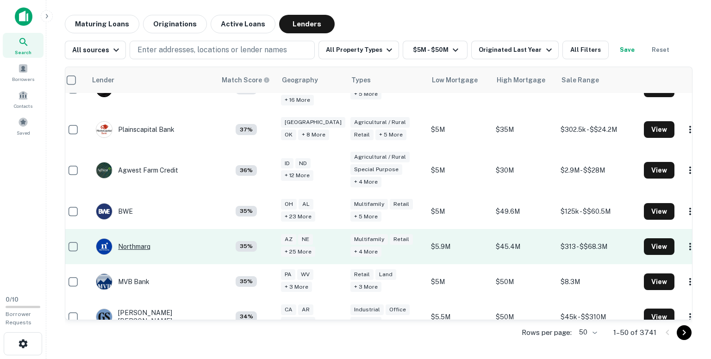
click at [133, 238] on div "Northmarq" at bounding box center [123, 246] width 55 height 17
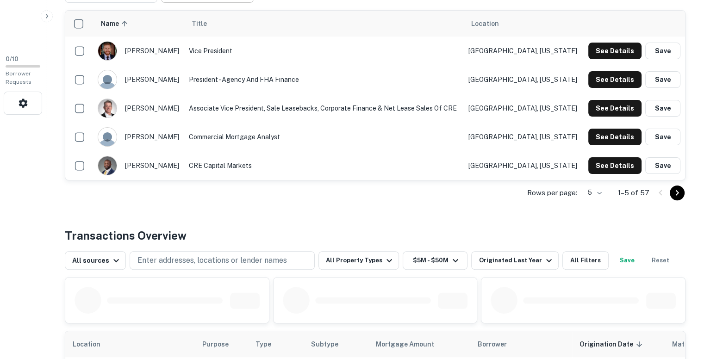
scroll to position [241, 0]
click at [565, 193] on p "Rows per page:" at bounding box center [552, 192] width 50 height 11
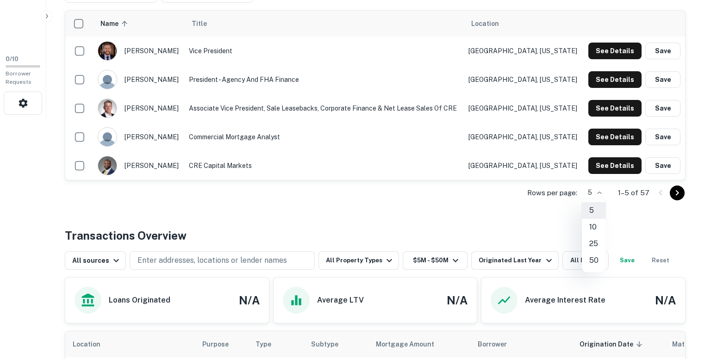
click at [592, 260] on li "50" at bounding box center [594, 260] width 24 height 17
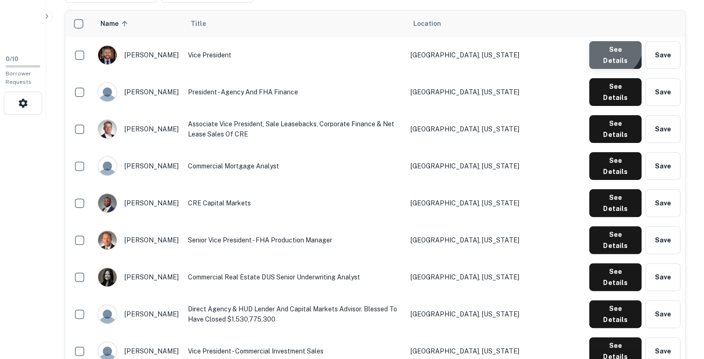
click at [609, 44] on button "See Details" at bounding box center [615, 55] width 52 height 28
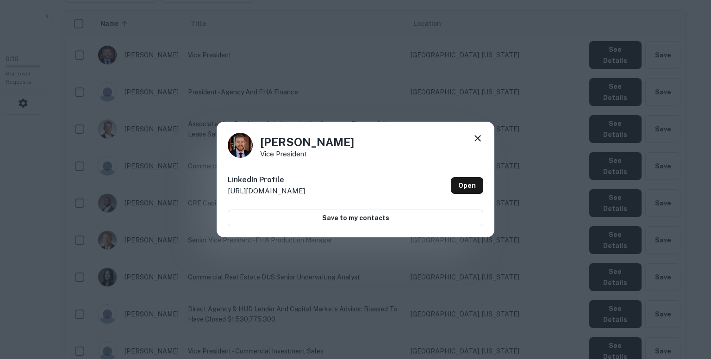
click at [428, 85] on div "[PERSON_NAME] Vice President LinkedIn Profile [URL][DOMAIN_NAME] Open Save to m…" at bounding box center [355, 179] width 711 height 359
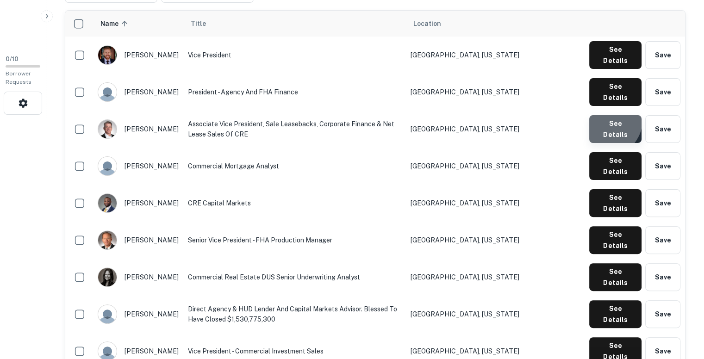
click at [607, 115] on button "See Details" at bounding box center [615, 129] width 52 height 28
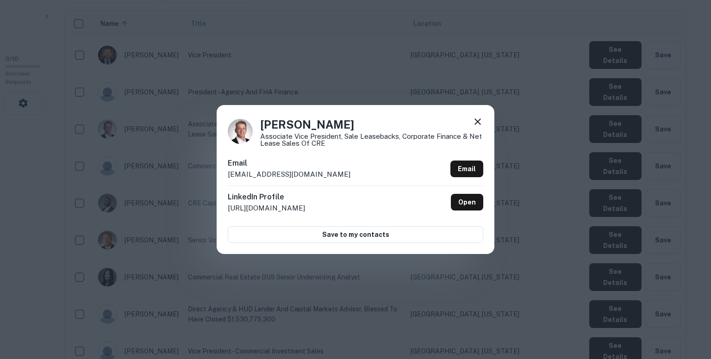
click at [308, 173] on div "Email [EMAIL_ADDRESS][DOMAIN_NAME] Email" at bounding box center [355, 172] width 255 height 28
click at [476, 83] on div "[PERSON_NAME] Associate Vice President, Sale Leasebacks, Corporate Finance & Ne…" at bounding box center [355, 179] width 711 height 359
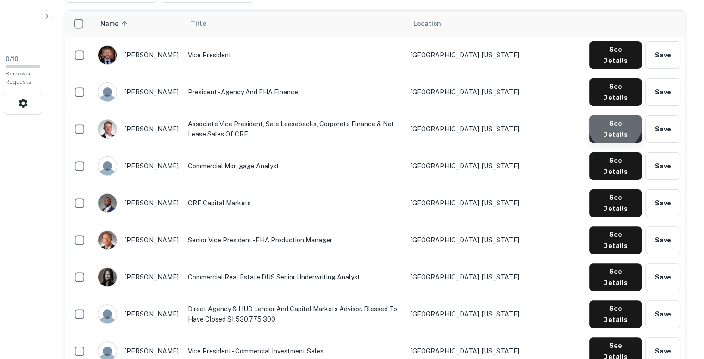
click at [616, 115] on button "See Details" at bounding box center [615, 129] width 52 height 28
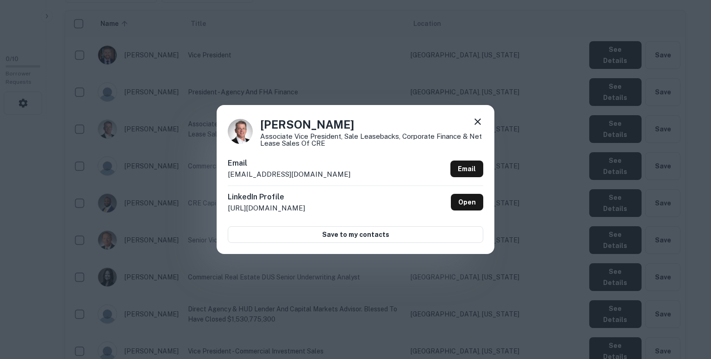
click at [305, 174] on p "[EMAIL_ADDRESS][DOMAIN_NAME]" at bounding box center [289, 174] width 123 height 11
click at [544, 61] on div "[PERSON_NAME] Associate Vice President, Sale Leasebacks, Corporate Finance & Ne…" at bounding box center [355, 179] width 711 height 359
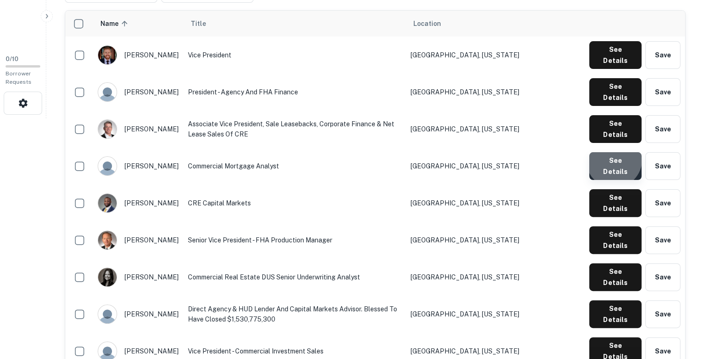
click at [615, 152] on button "See Details" at bounding box center [615, 166] width 52 height 28
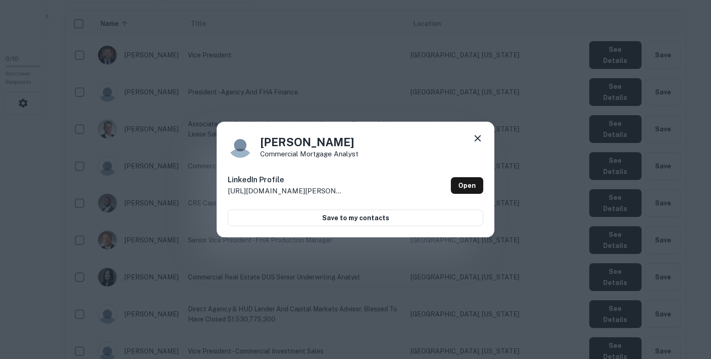
click at [487, 45] on div "[PERSON_NAME] Commercial Mortgage Analyst LinkedIn Profile [URL][DOMAIN_NAME][P…" at bounding box center [355, 179] width 711 height 359
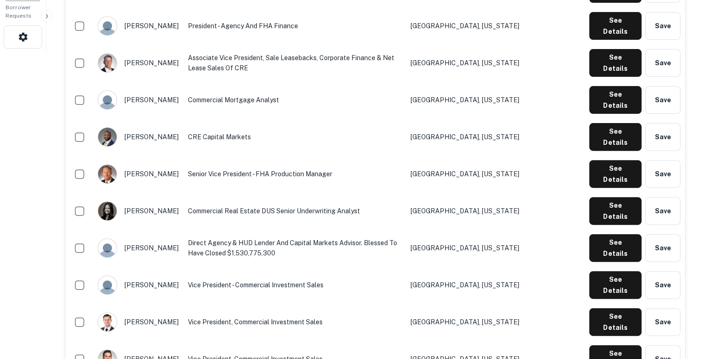
scroll to position [307, 0]
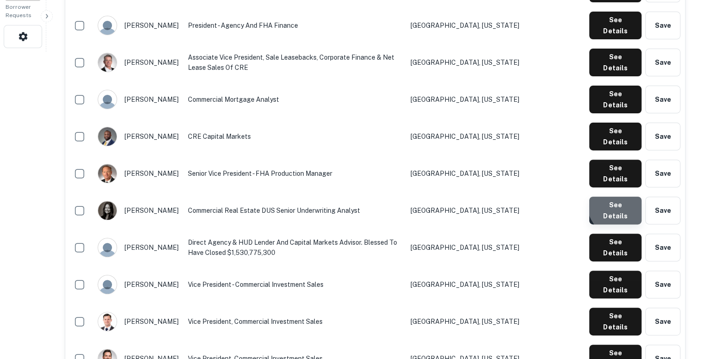
click at [628, 197] on button "See Details" at bounding box center [615, 211] width 52 height 28
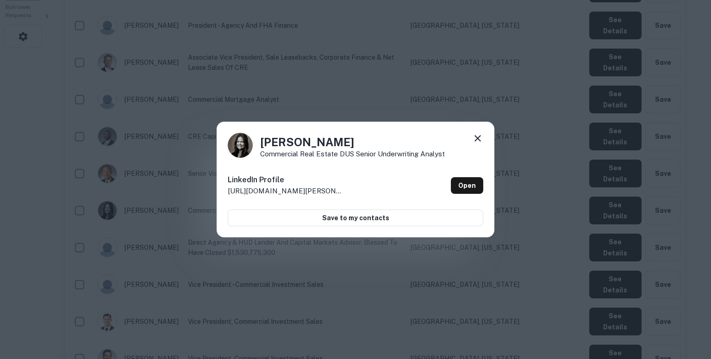
click at [469, 110] on div "[PERSON_NAME] Commercial Real Estate DUS Senior Underwriting Analyst LinkedIn P…" at bounding box center [355, 179] width 711 height 359
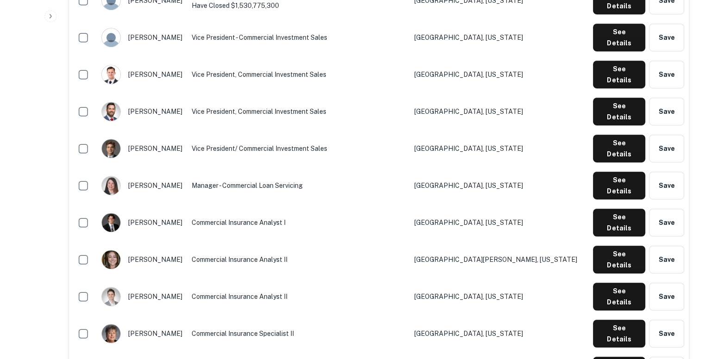
scroll to position [555, 0]
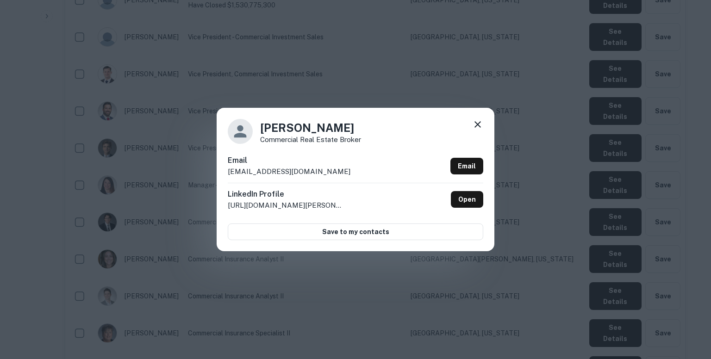
click at [300, 169] on p "[EMAIL_ADDRESS][DOMAIN_NAME]" at bounding box center [289, 171] width 123 height 11
